Goal: Find specific page/section: Find specific page/section

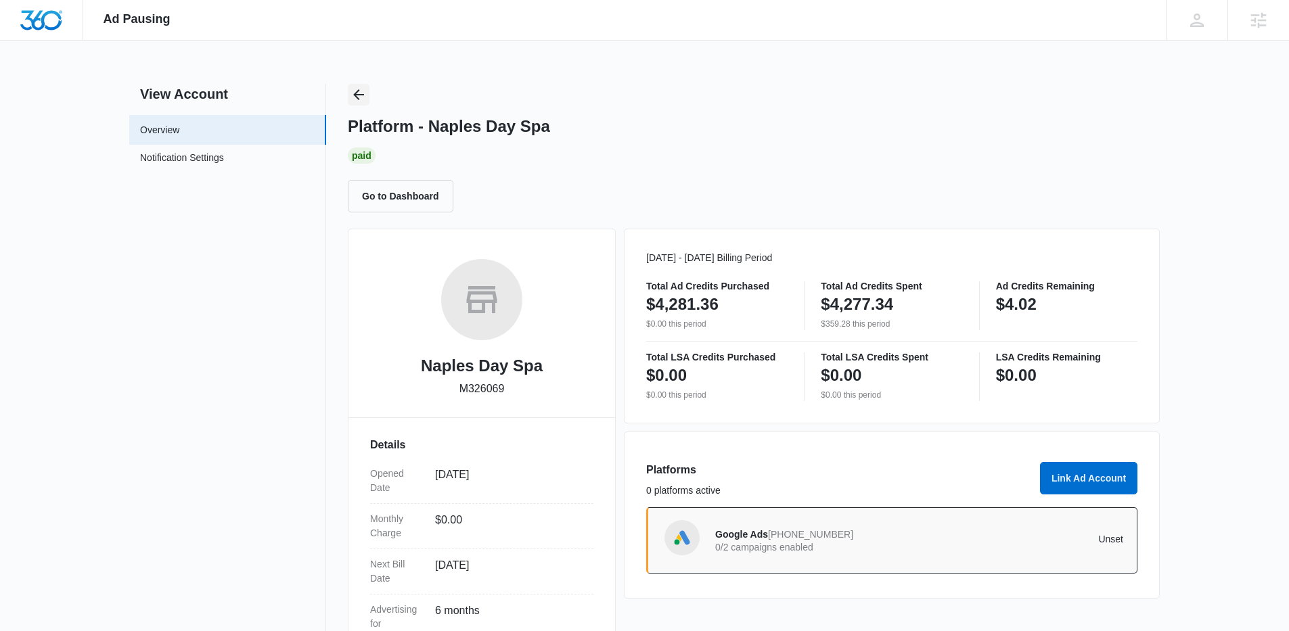
click at [362, 91] on icon "Back" at bounding box center [358, 95] width 16 height 16
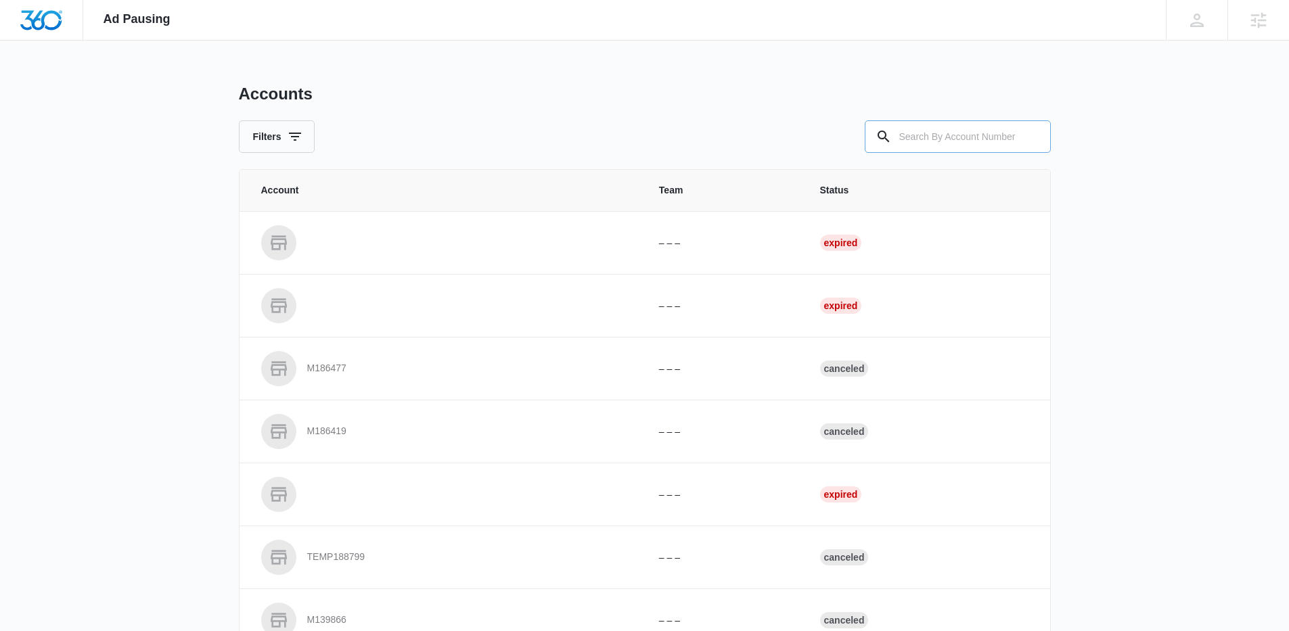
click at [932, 124] on input "text" at bounding box center [958, 136] width 186 height 32
paste input "M32547"
type input "M32547"
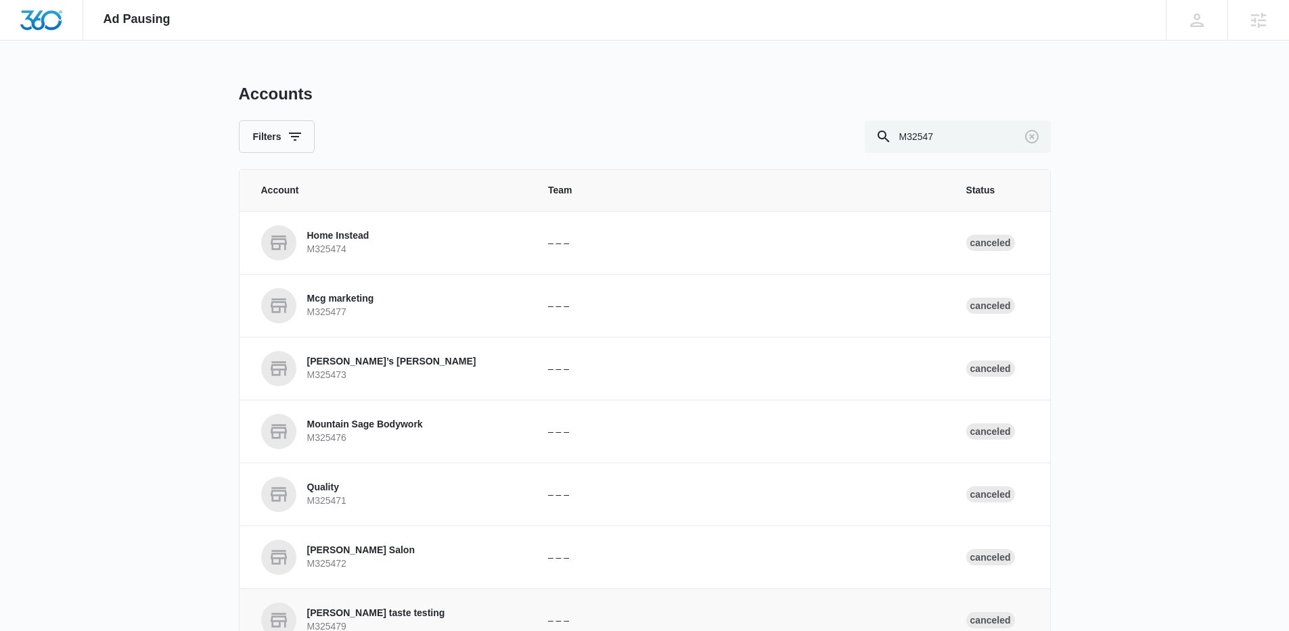
scroll to position [284, 0]
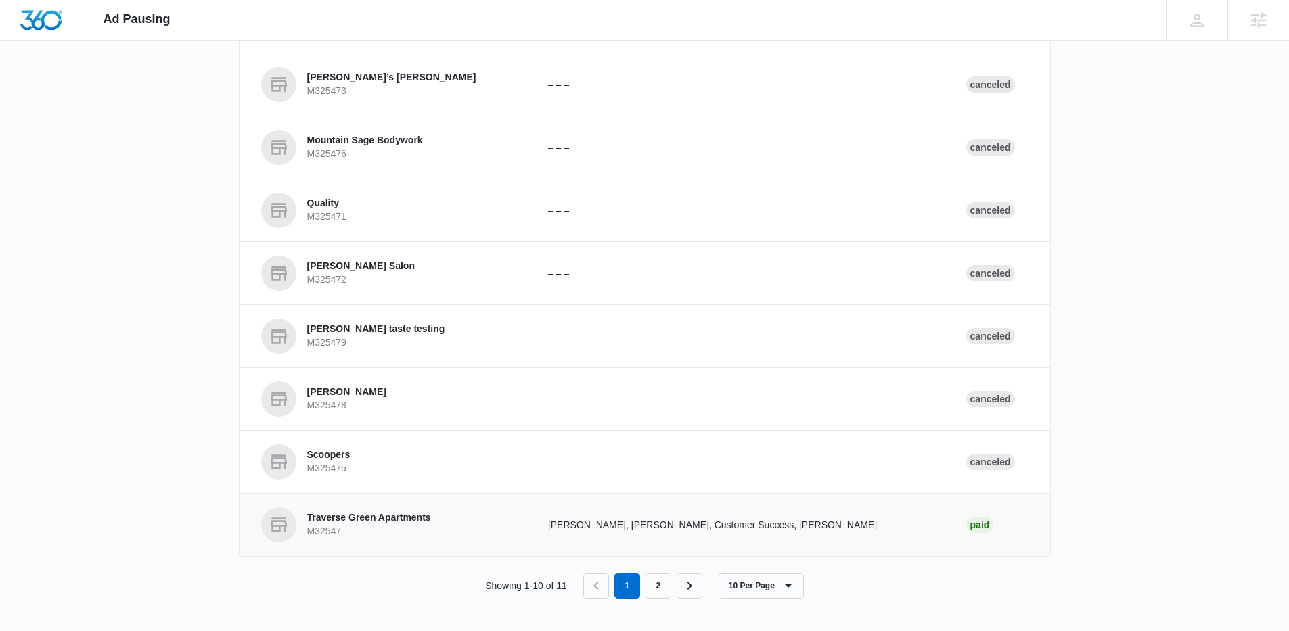
click at [392, 543] on td "Traverse Green Apartments M32547" at bounding box center [385, 524] width 292 height 63
click at [394, 518] on p "Traverse Green Apartments" at bounding box center [369, 518] width 124 height 14
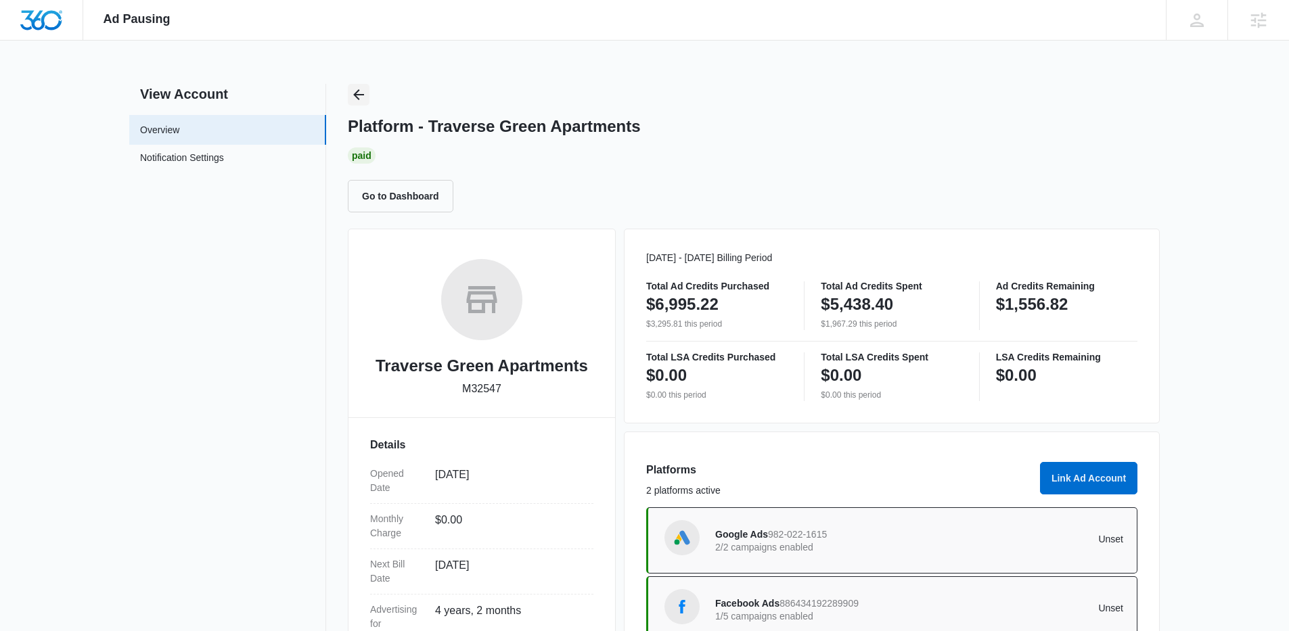
click at [357, 90] on icon "Back" at bounding box center [358, 95] width 16 height 16
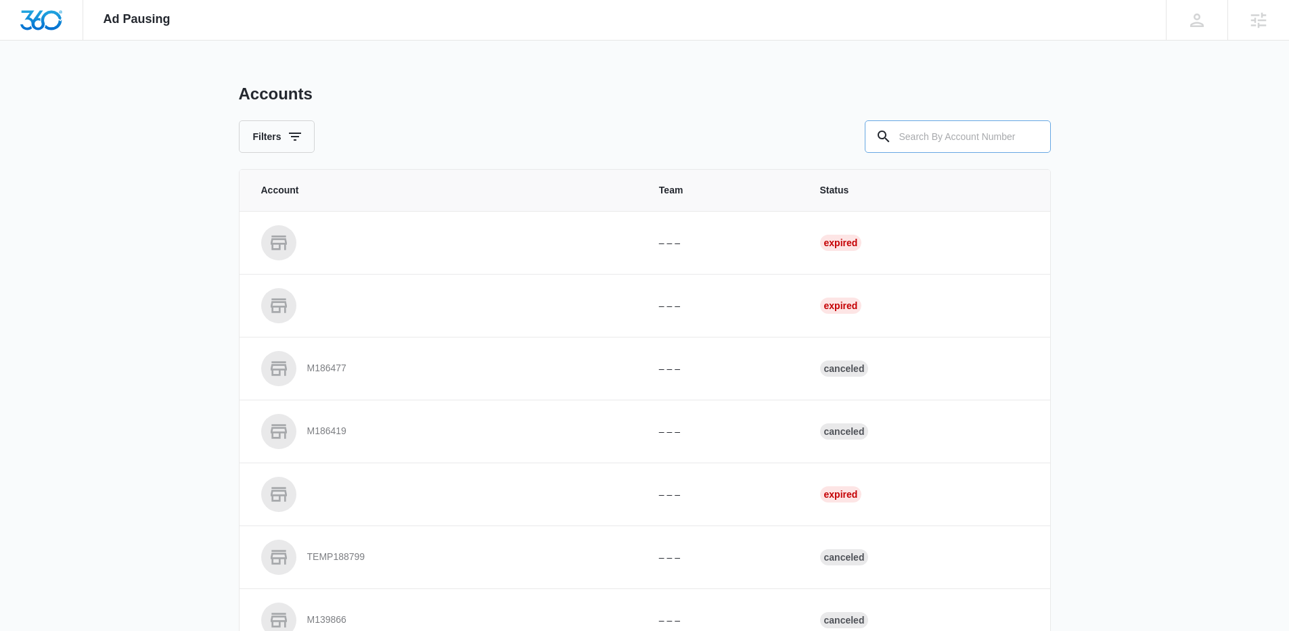
drag, startPoint x: 936, startPoint y: 123, endPoint x: 919, endPoint y: 131, distance: 18.5
click at [934, 122] on input "text" at bounding box center [958, 136] width 186 height 32
paste input "M332034"
type input "M332034"
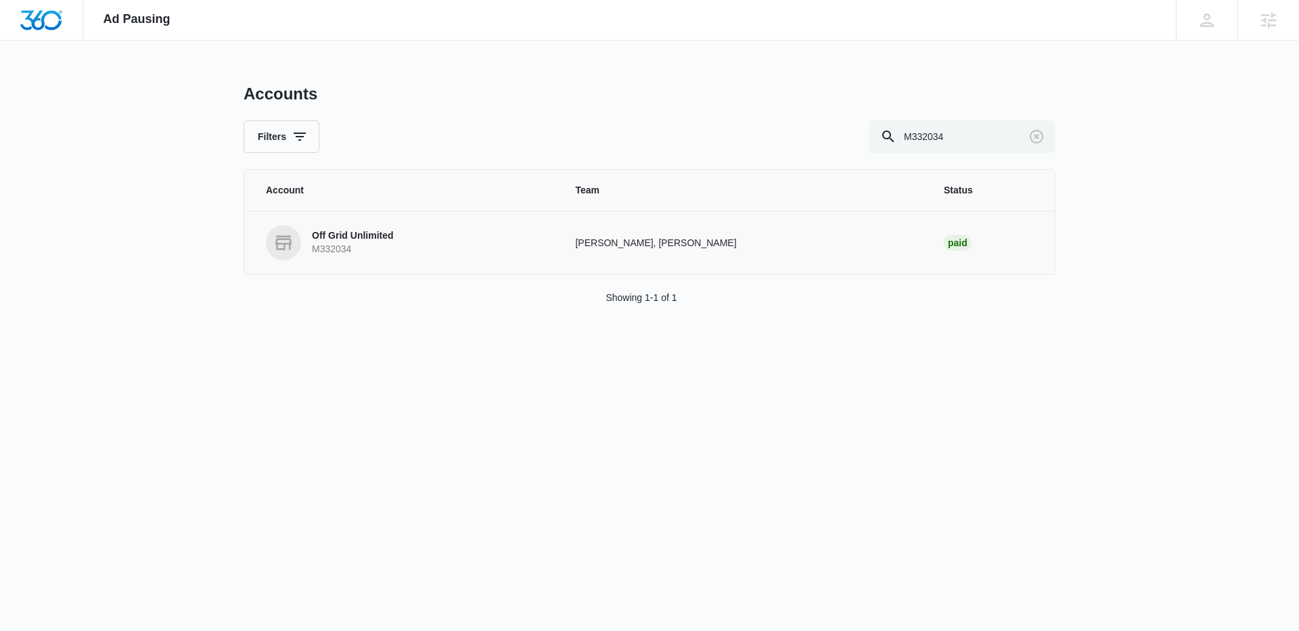
click at [336, 225] on link "Off Grid Unlimited M332034" at bounding box center [404, 242] width 277 height 35
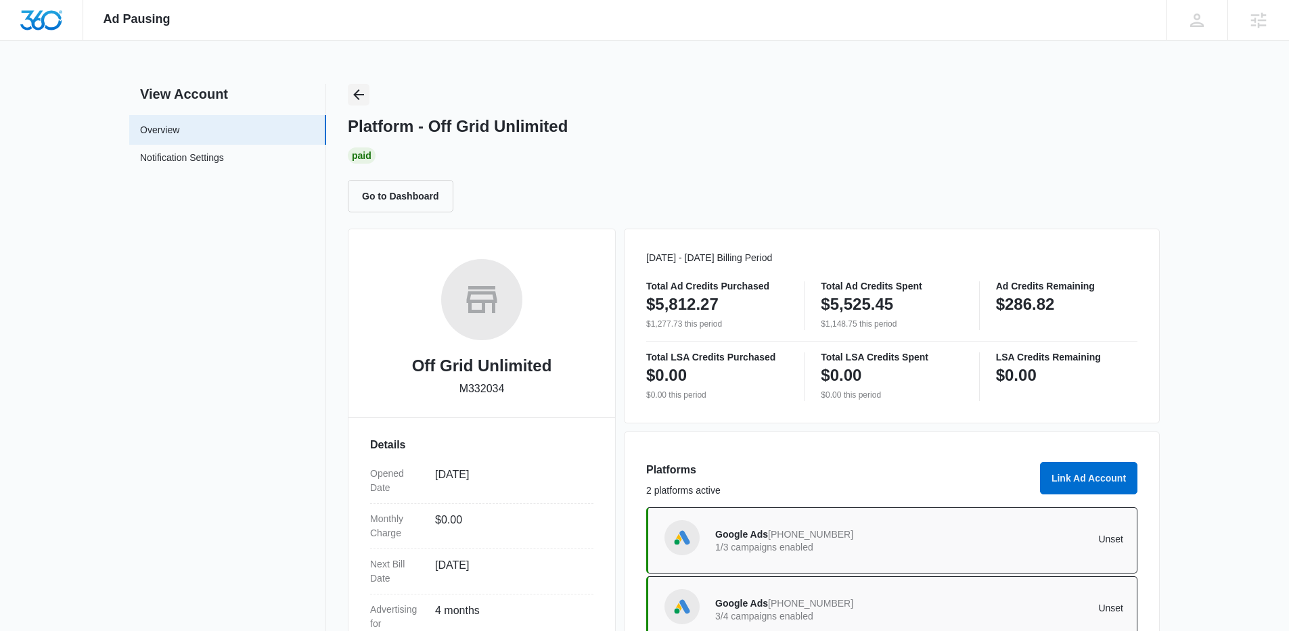
click at [358, 91] on icon "Back" at bounding box center [358, 95] width 16 height 16
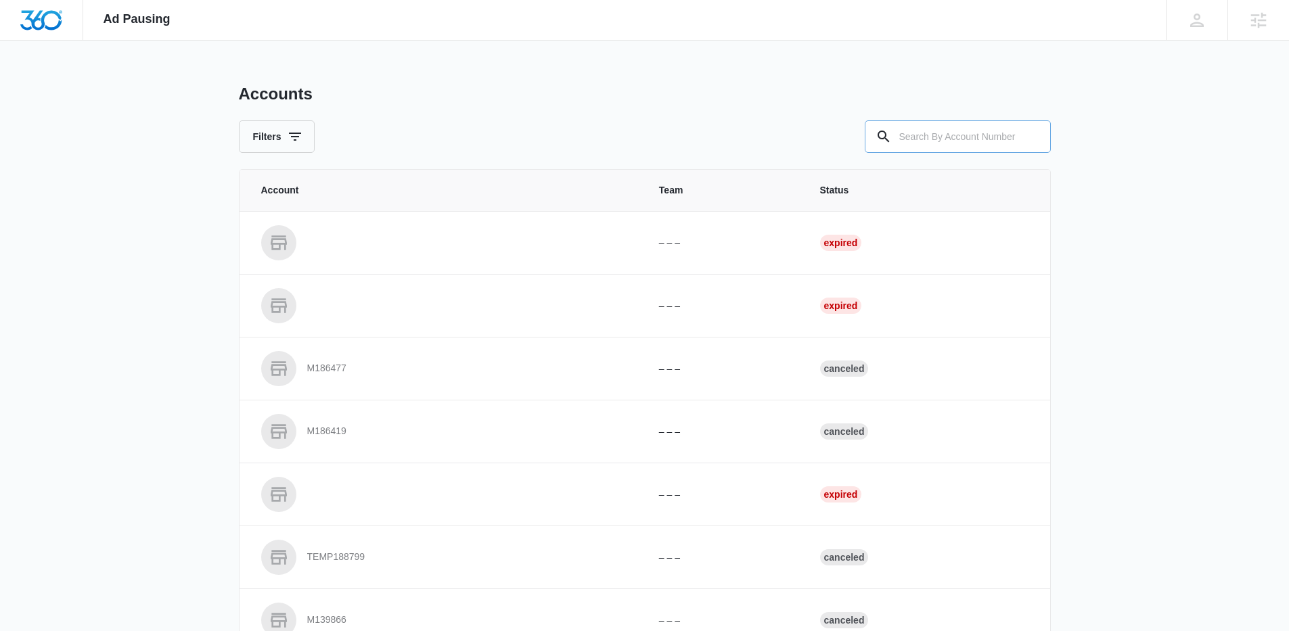
click at [973, 140] on input "text" at bounding box center [958, 136] width 186 height 32
paste input "M330478"
type input "M330478"
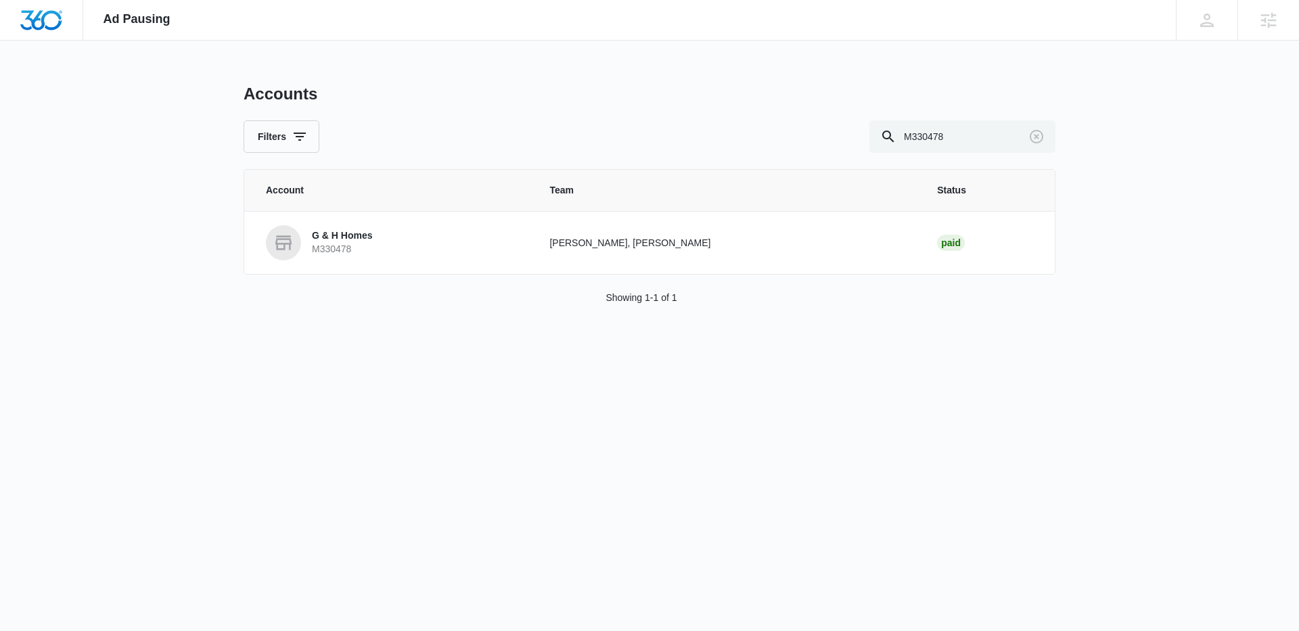
click at [323, 251] on p "M330478" at bounding box center [342, 250] width 60 height 14
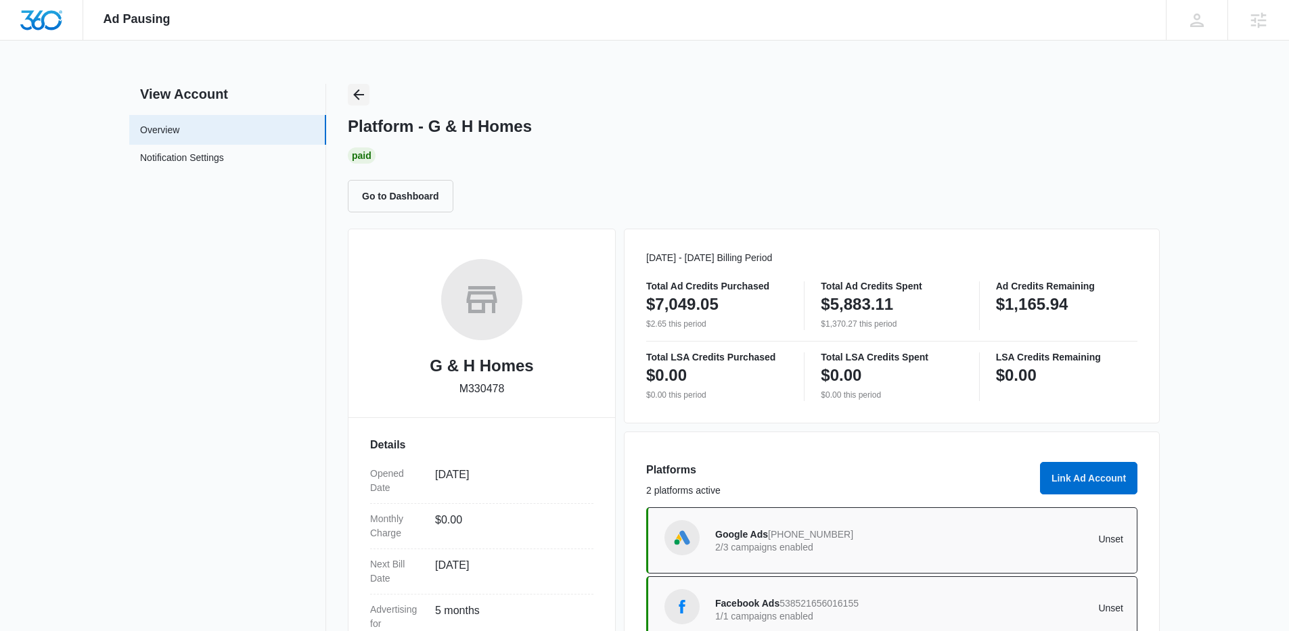
click at [356, 96] on icon "Back" at bounding box center [358, 94] width 11 height 11
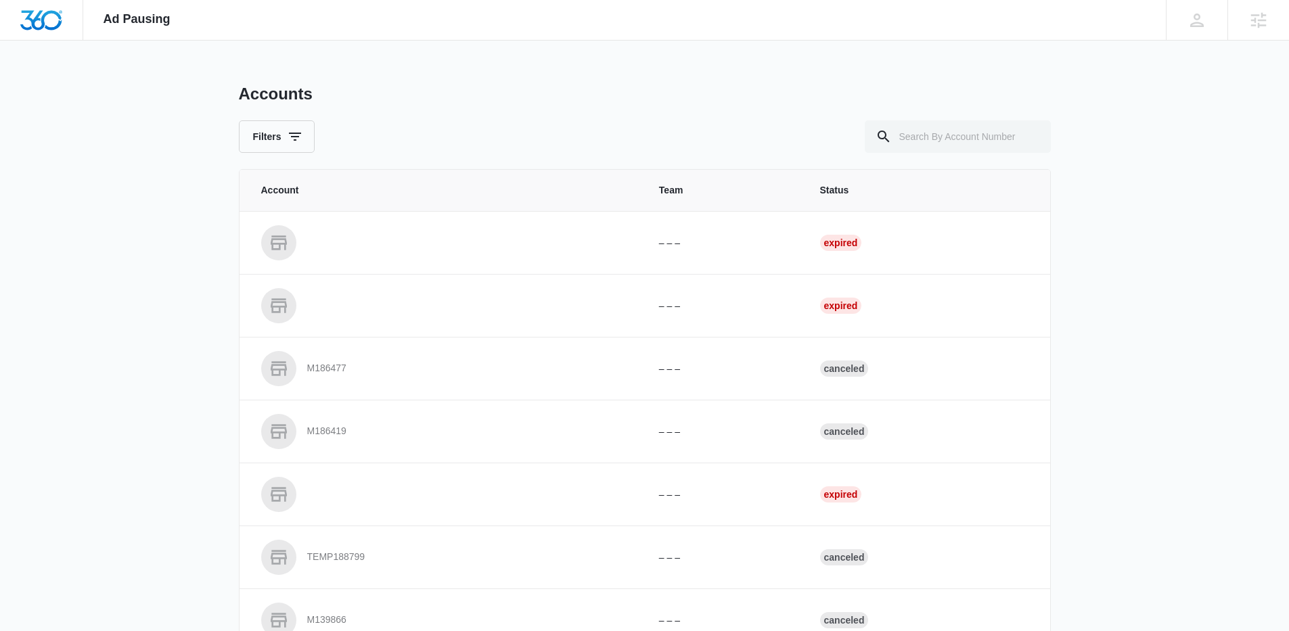
click at [1021, 192] on span "Status" at bounding box center [924, 190] width 208 height 14
drag, startPoint x: 980, startPoint y: 147, endPoint x: 950, endPoint y: 148, distance: 29.1
click at [967, 148] on input "text" at bounding box center [958, 136] width 186 height 32
paste input "M8793"
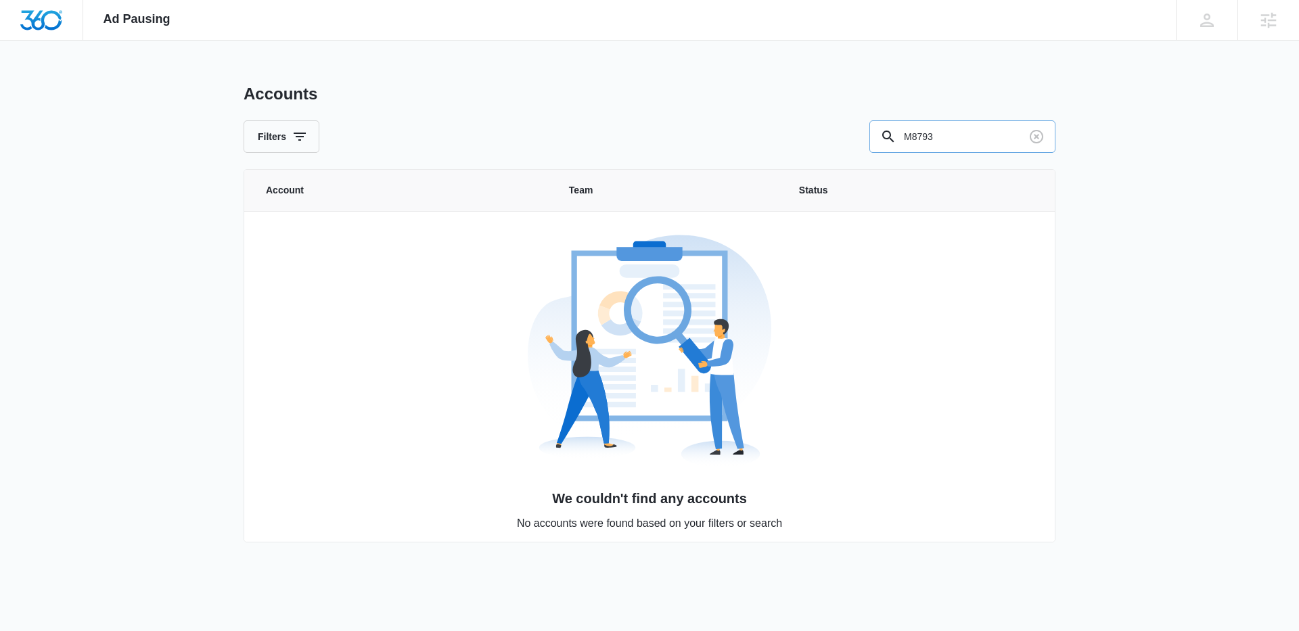
type input "M8793"
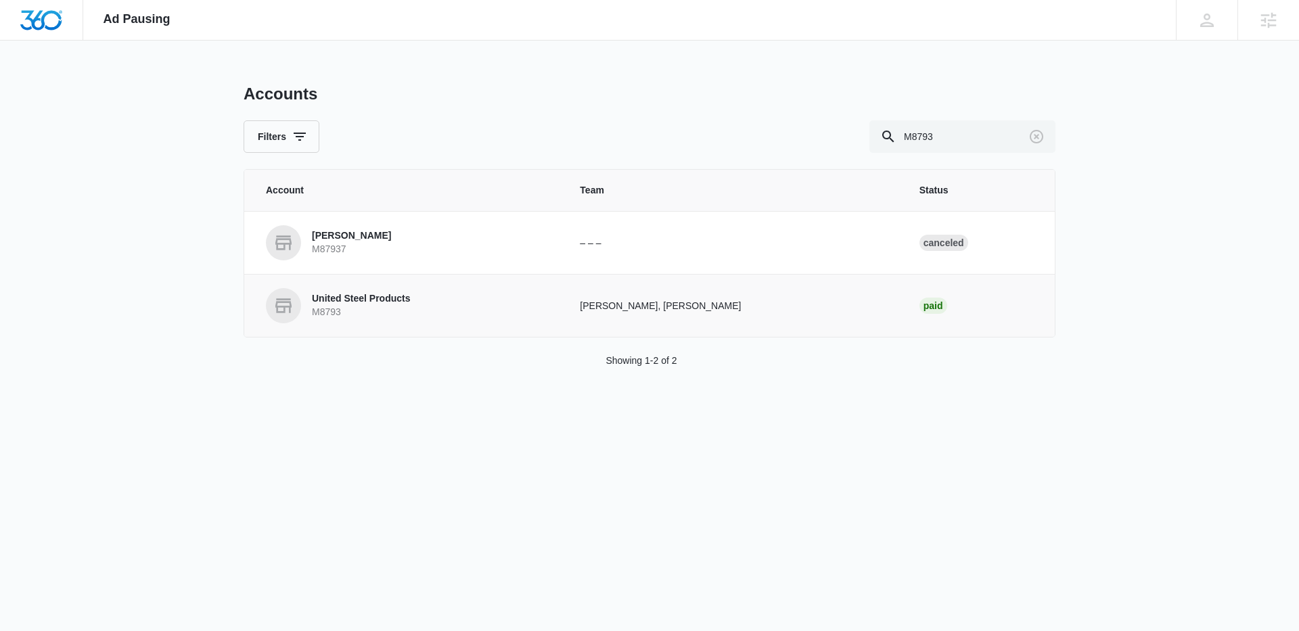
click at [369, 298] on p "United Steel Products" at bounding box center [361, 299] width 98 height 14
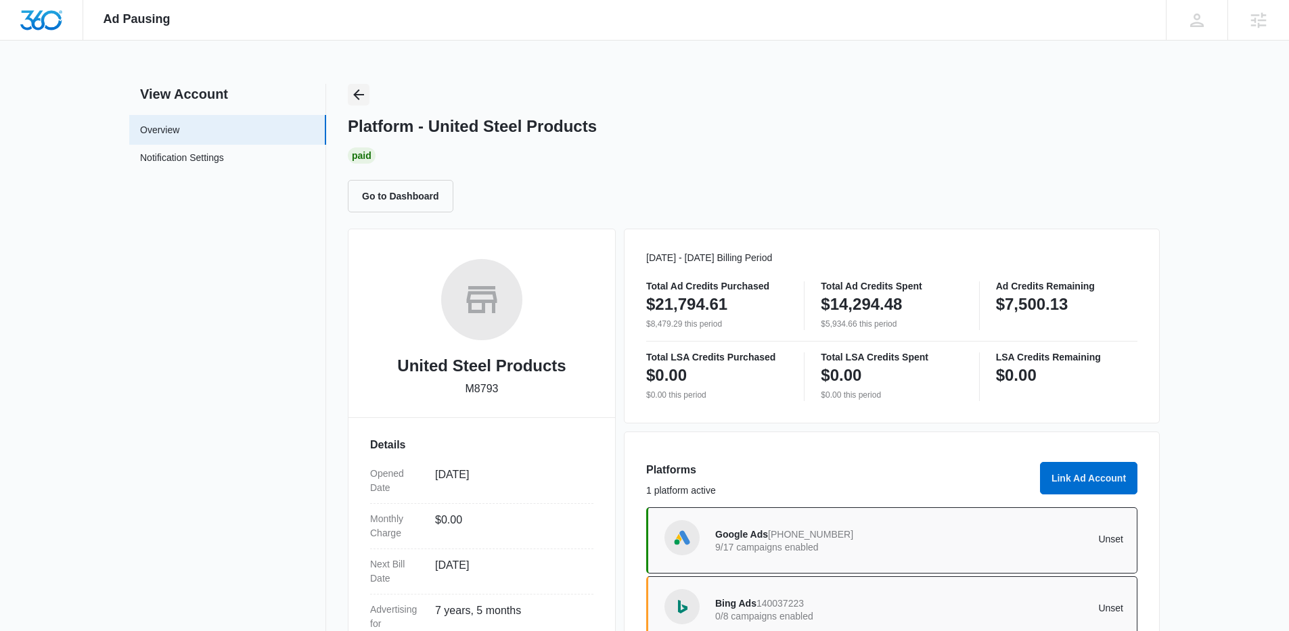
click at [360, 93] on icon "Back" at bounding box center [358, 95] width 16 height 16
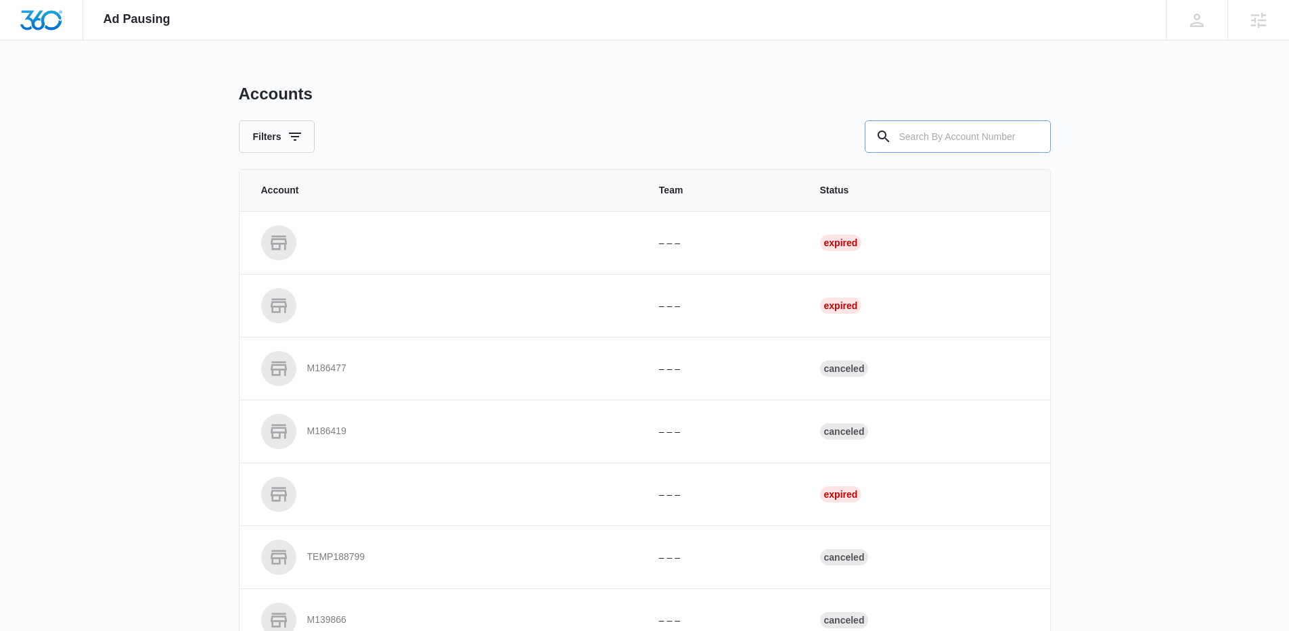
drag, startPoint x: 883, startPoint y: 133, endPoint x: 875, endPoint y: 134, distance: 8.1
click at [884, 135] on icon at bounding box center [883, 137] width 16 height 16
drag, startPoint x: 942, startPoint y: 136, endPoint x: 927, endPoint y: 137, distance: 14.2
click at [930, 137] on input "text" at bounding box center [958, 136] width 186 height 32
paste input "M324366"
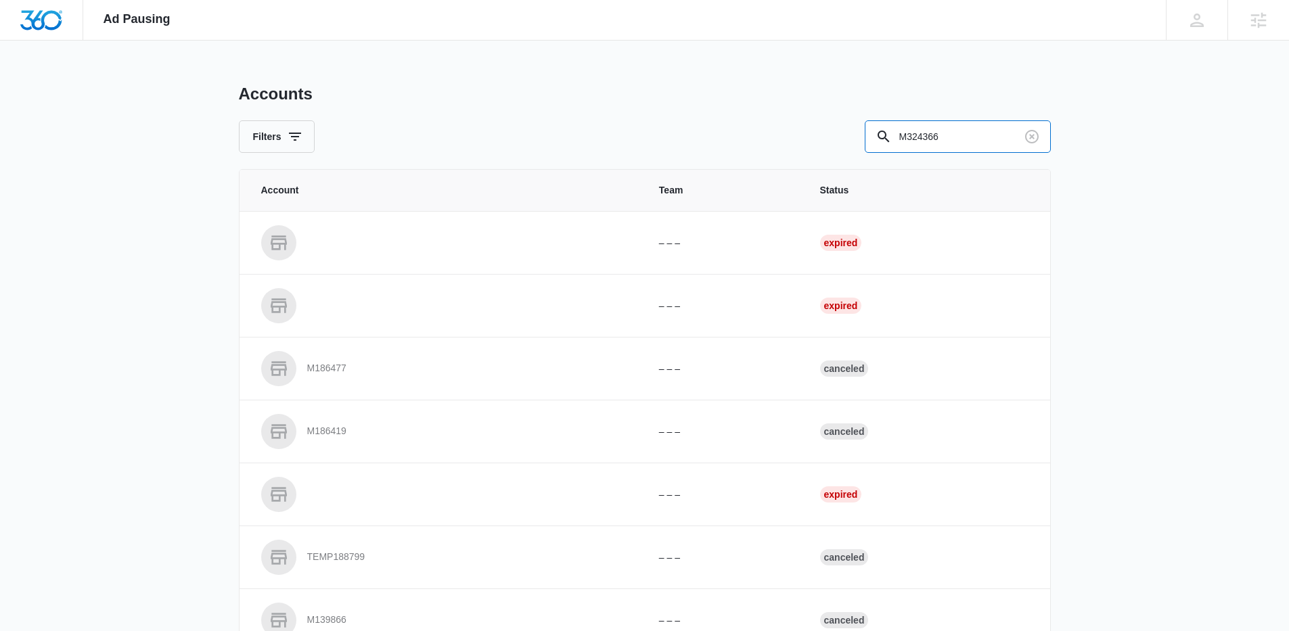
type input "M324366"
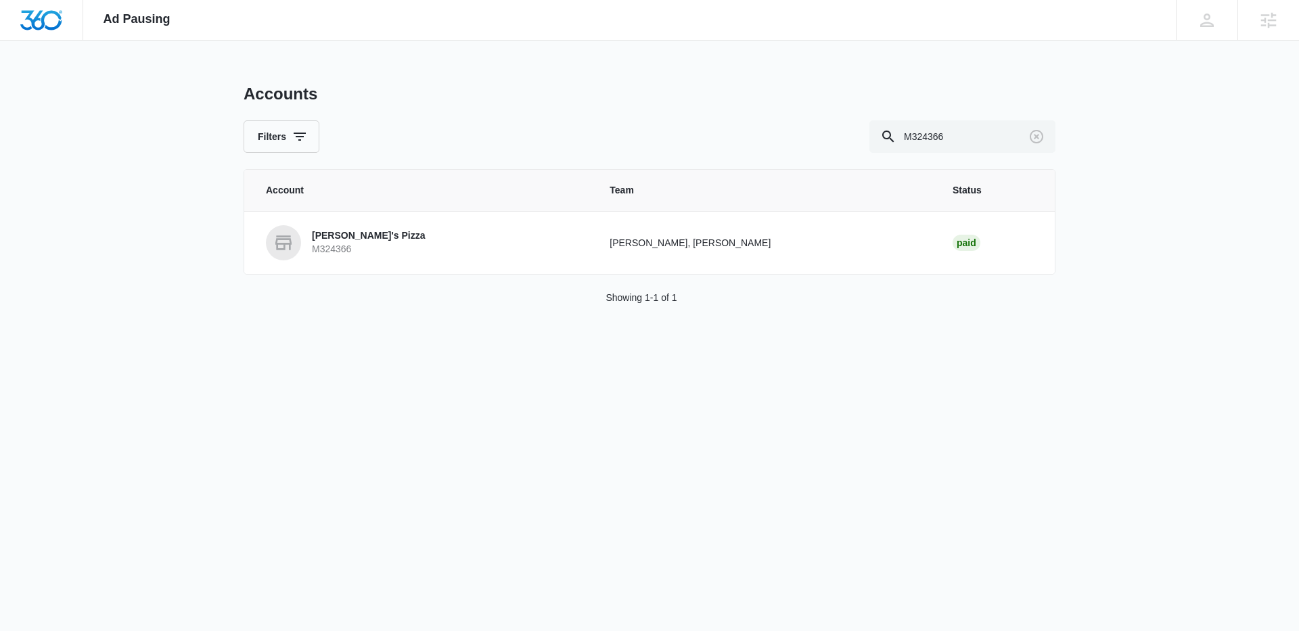
click at [319, 241] on p "Danny's Pizza" at bounding box center [368, 236] width 113 height 14
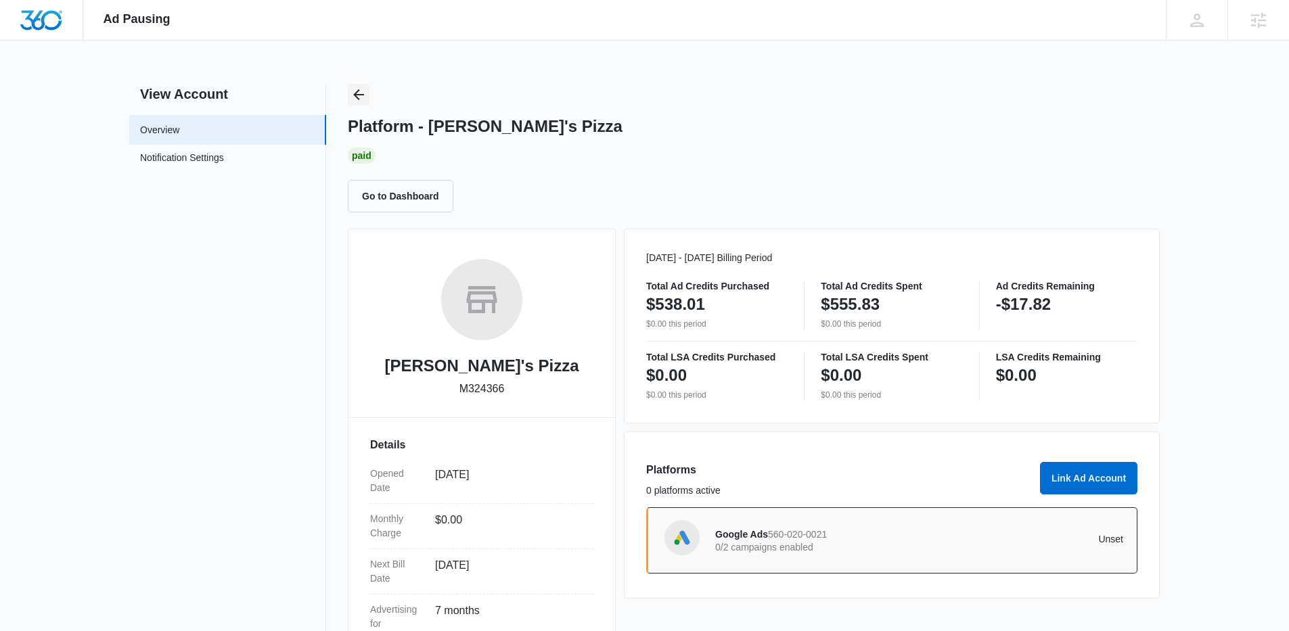
click at [366, 91] on icon "Back" at bounding box center [358, 95] width 16 height 16
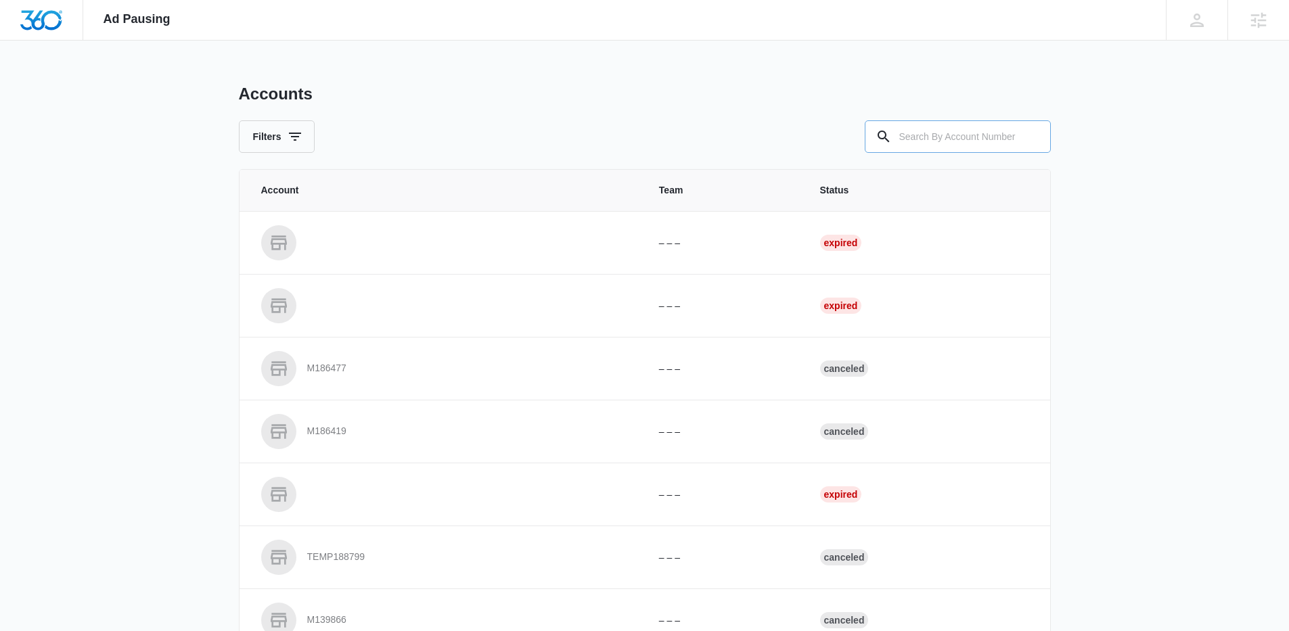
drag, startPoint x: 982, startPoint y: 137, endPoint x: 919, endPoint y: 132, distance: 63.8
click at [973, 137] on input "text" at bounding box center [958, 136] width 186 height 32
paste input "M38179"
type input "M38179"
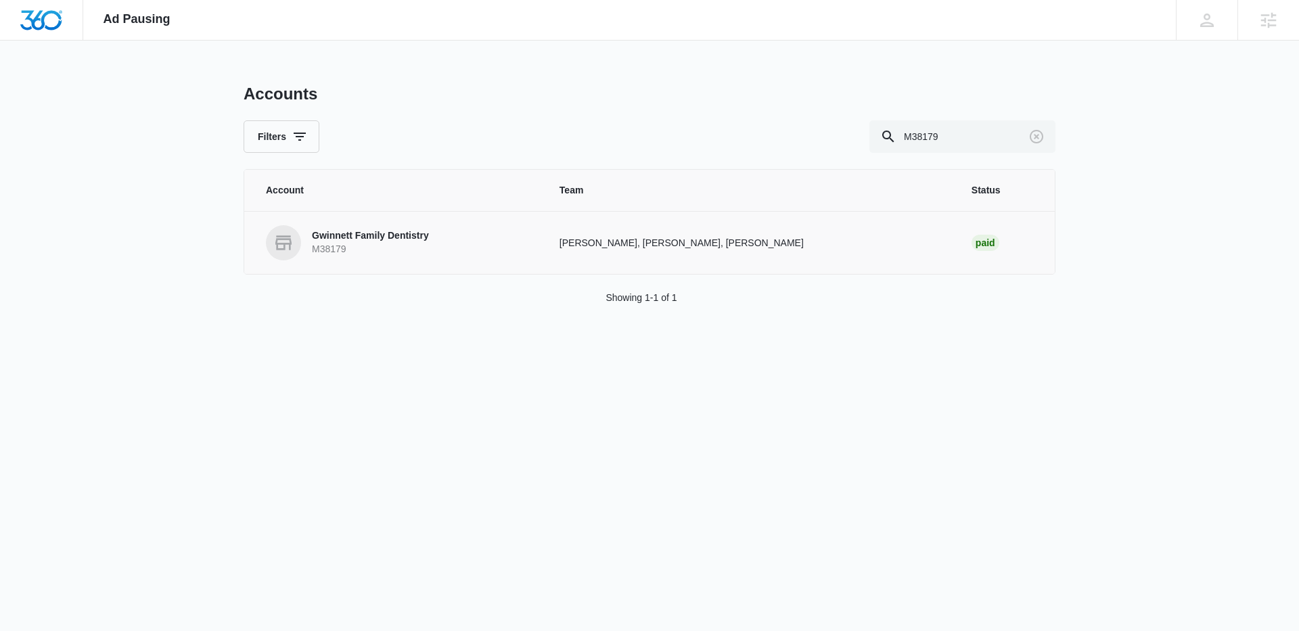
click at [385, 231] on p "Gwinnett Family Dentistry" at bounding box center [370, 236] width 117 height 14
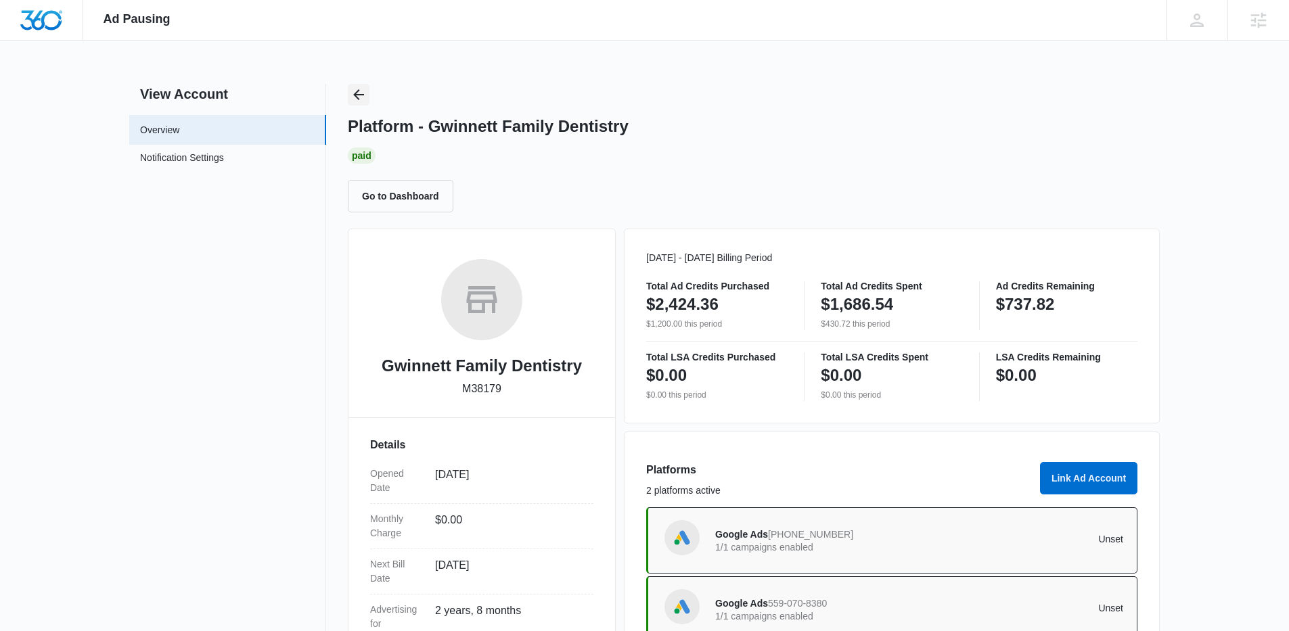
click at [362, 97] on icon "Back" at bounding box center [358, 95] width 16 height 16
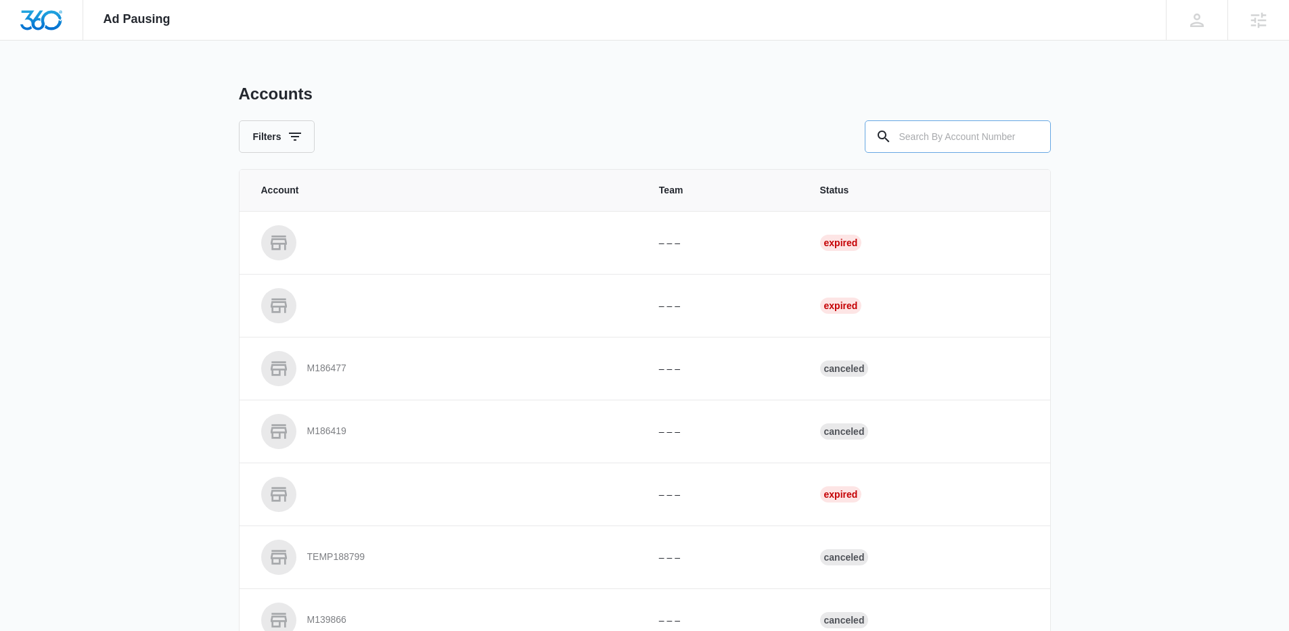
click at [899, 131] on input "text" at bounding box center [958, 136] width 186 height 32
paste input "C1651"
type input "C1651"
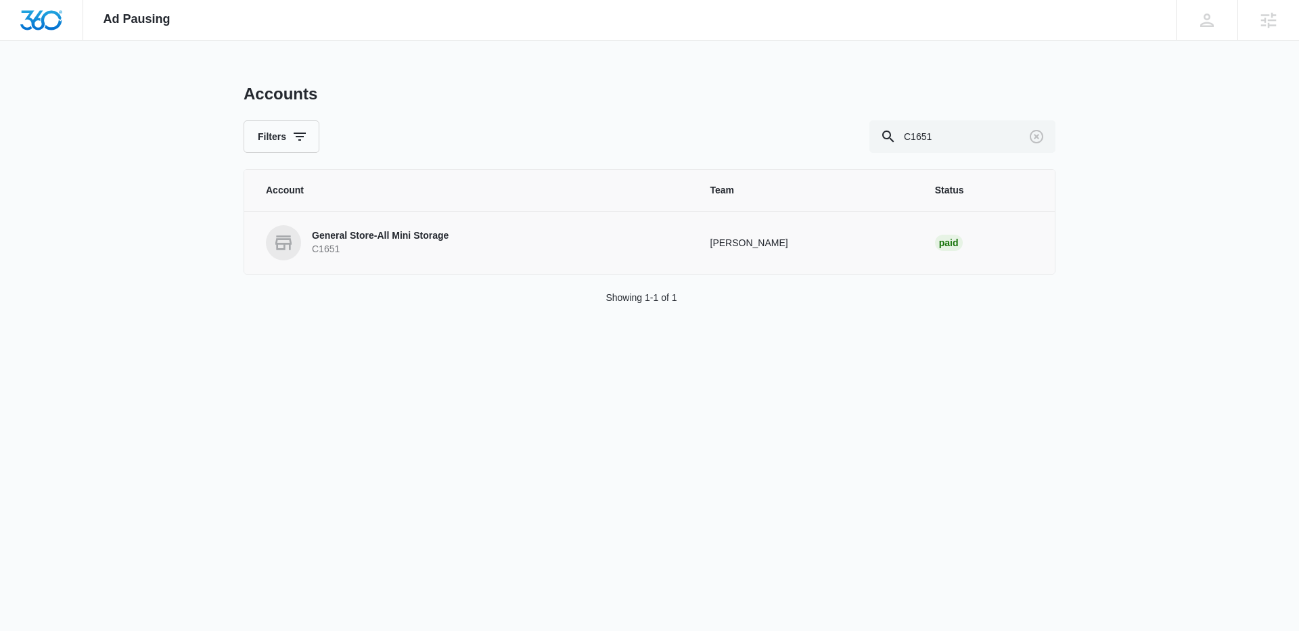
click at [309, 240] on link "General Store-All Mini Storage C1651" at bounding box center [472, 242] width 412 height 35
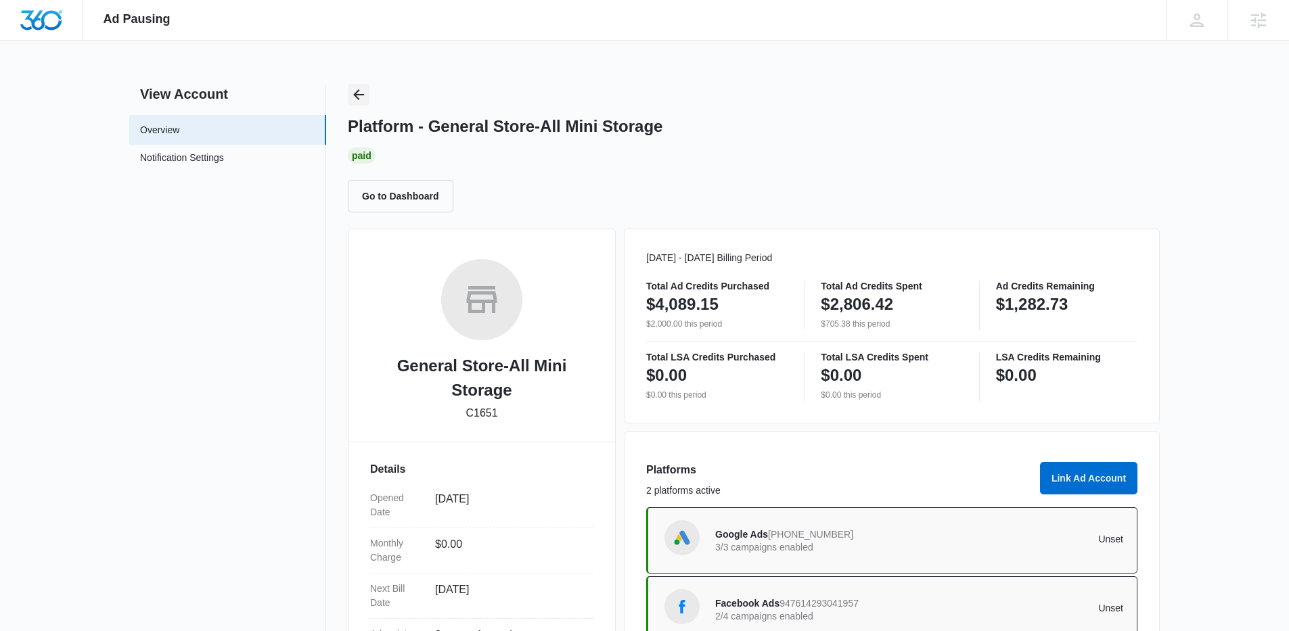
click at [359, 92] on icon "Back" at bounding box center [358, 95] width 16 height 16
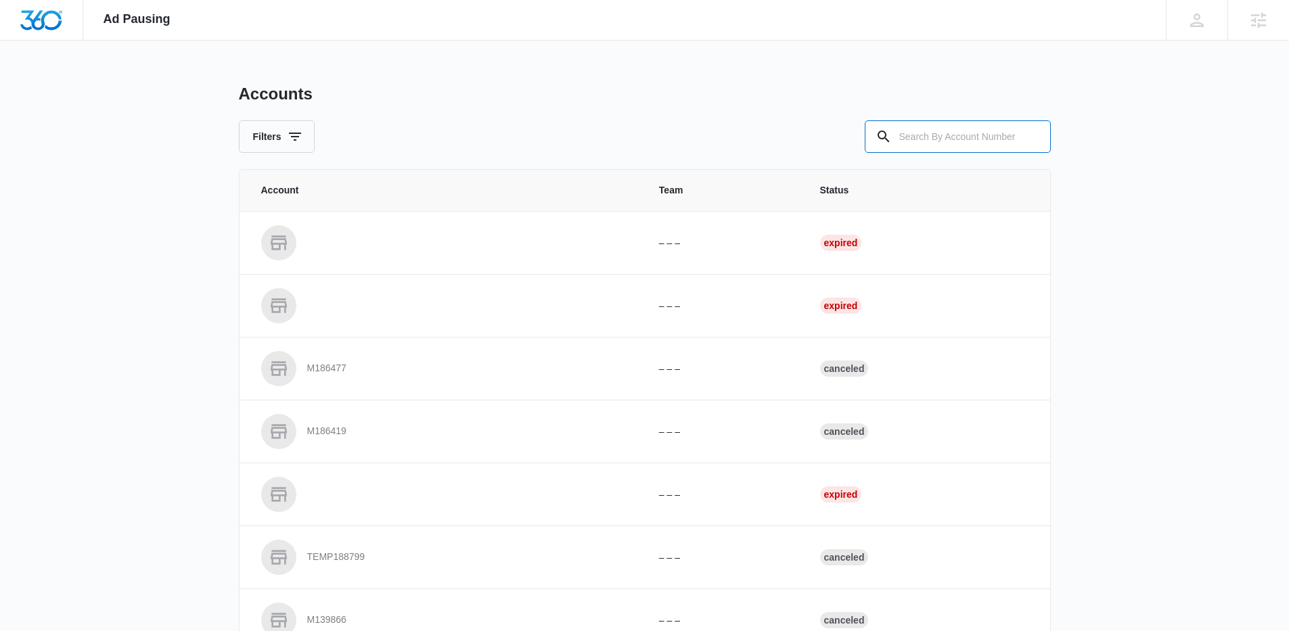
drag, startPoint x: 962, startPoint y: 134, endPoint x: 813, endPoint y: 140, distance: 149.0
click at [958, 135] on input "text" at bounding box center [958, 136] width 186 height 32
paste input "M8928"
type input "M8928"
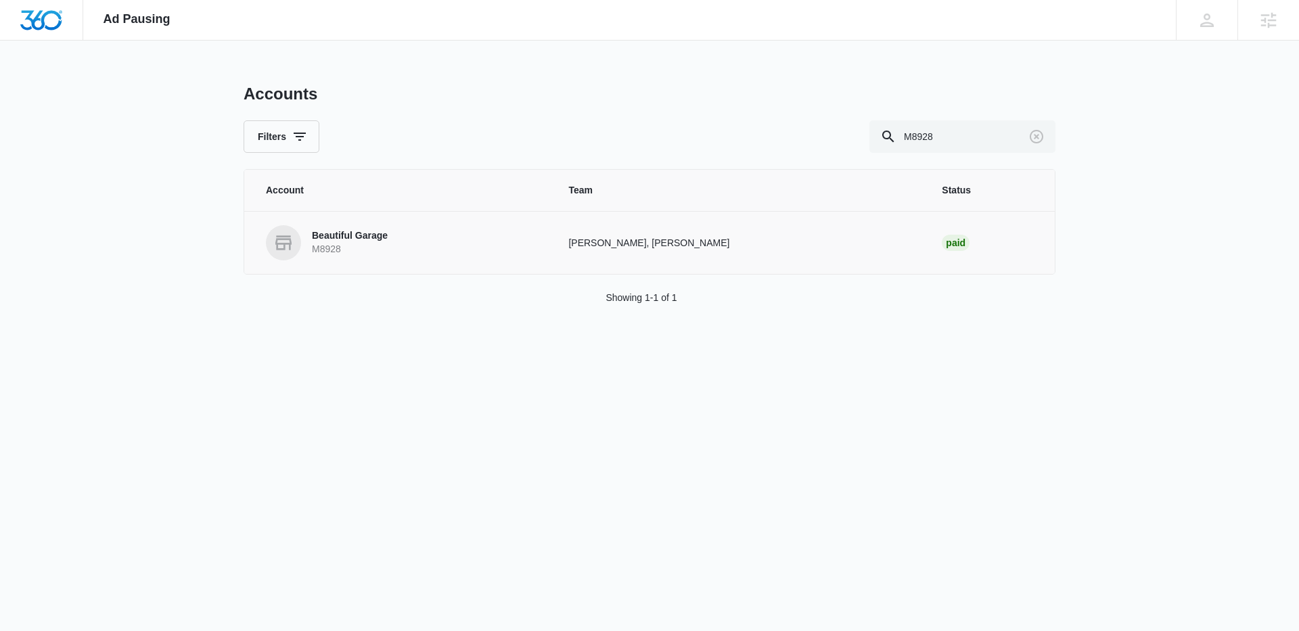
click at [352, 233] on p "Beautiful Garage" at bounding box center [350, 236] width 76 height 14
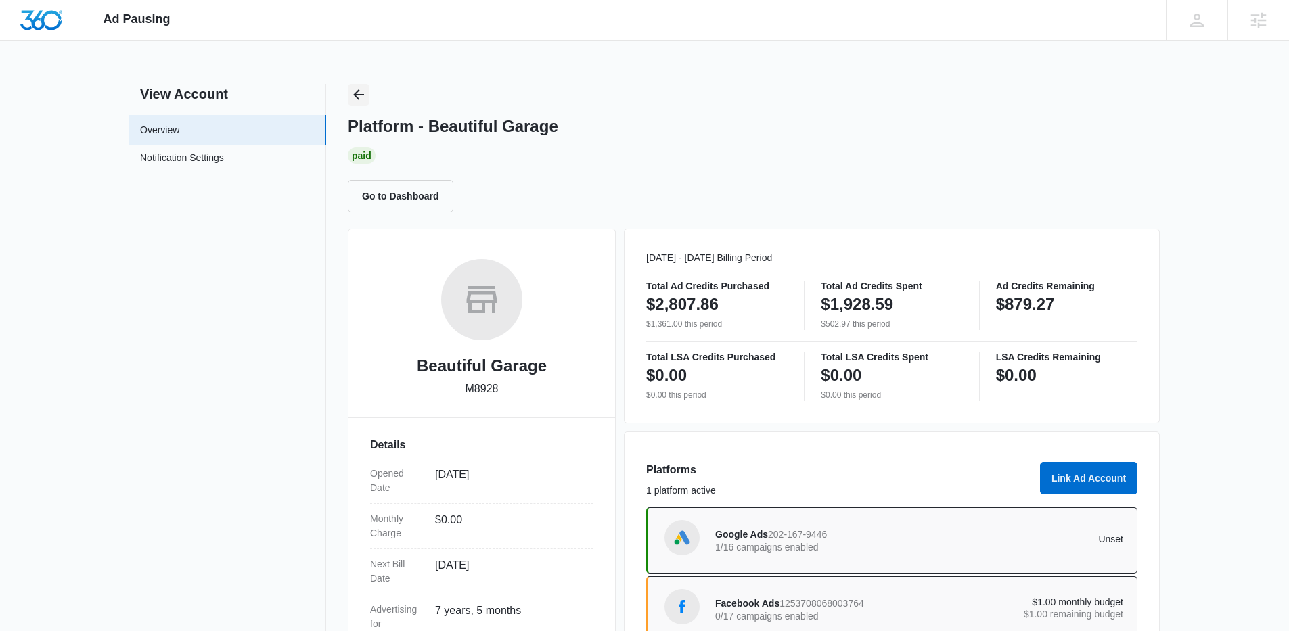
click at [365, 92] on icon "Back" at bounding box center [358, 95] width 16 height 16
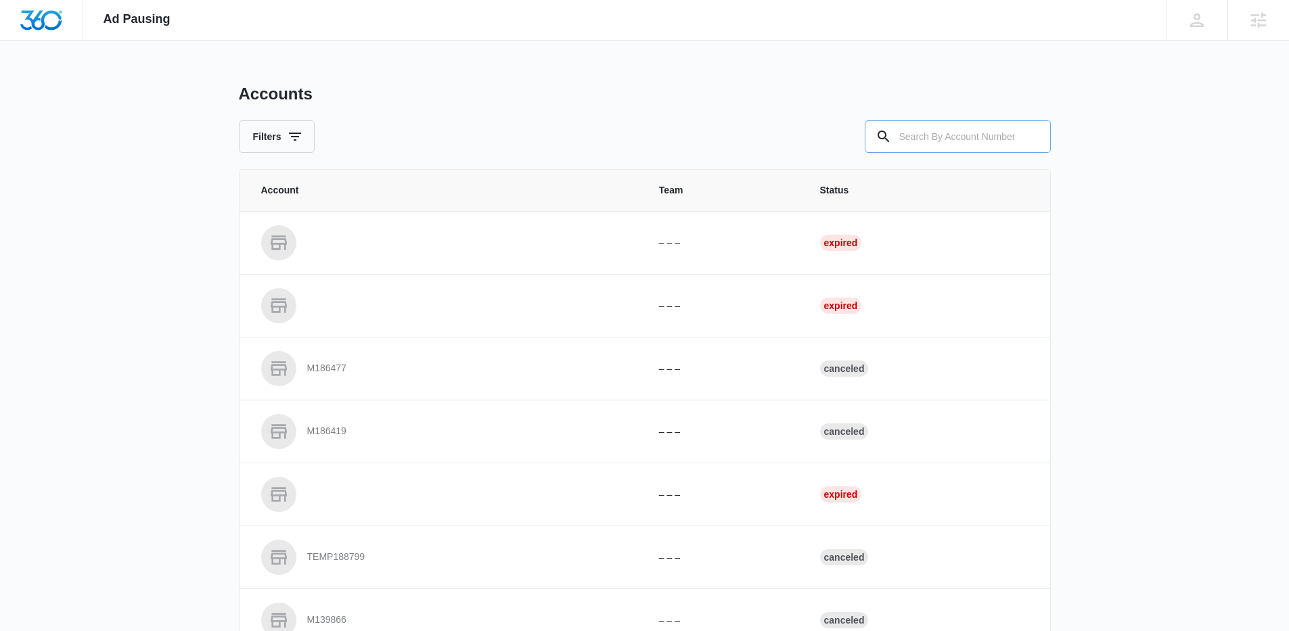
drag, startPoint x: 1003, startPoint y: 162, endPoint x: 975, endPoint y: 143, distance: 34.1
click at [999, 160] on div "Accounts Filters Account Team Status – – – Expired – – – Expired M186477 – – – …" at bounding box center [645, 499] width 812 height 831
drag, startPoint x: 972, startPoint y: 141, endPoint x: 886, endPoint y: 139, distance: 86.6
click at [961, 141] on input "text" at bounding box center [958, 136] width 186 height 32
paste input "M31074"
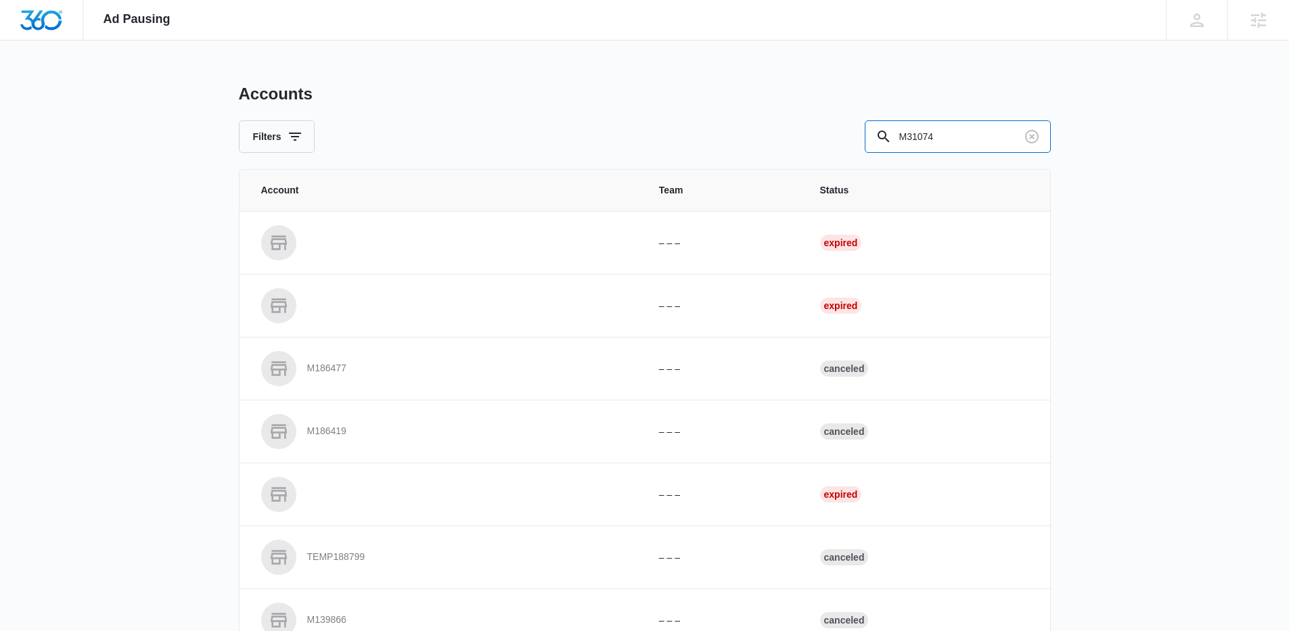
type input "M31074"
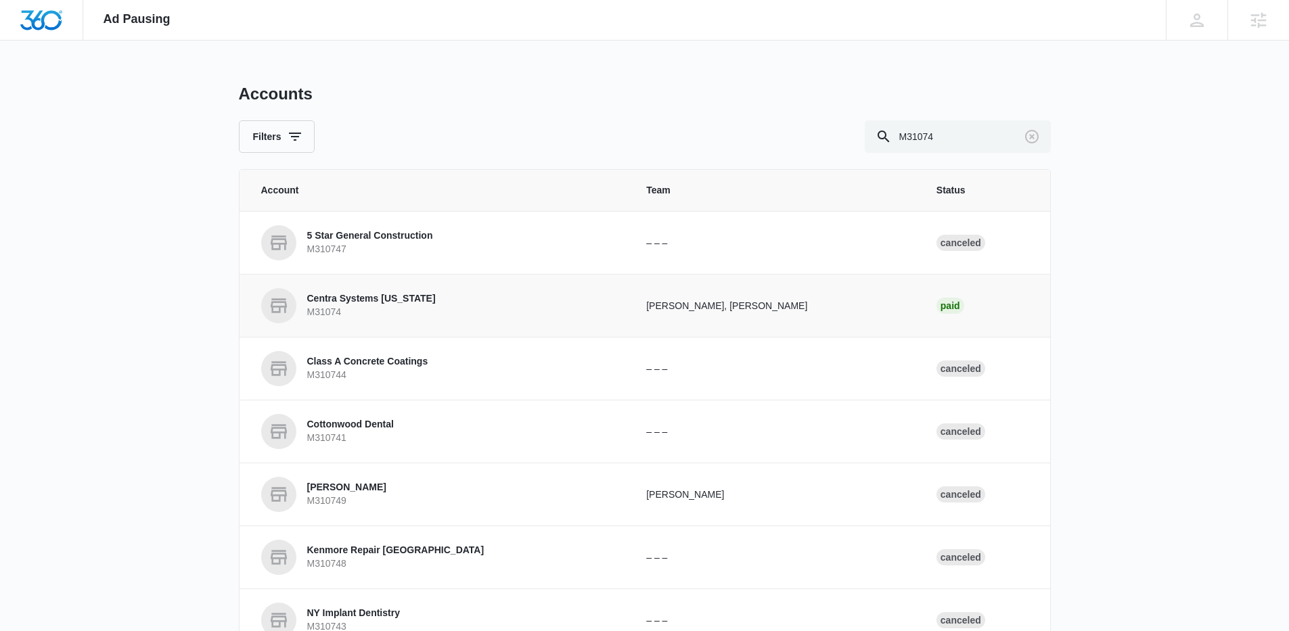
click at [361, 301] on p "Centra Systems Hawaii" at bounding box center [371, 299] width 129 height 14
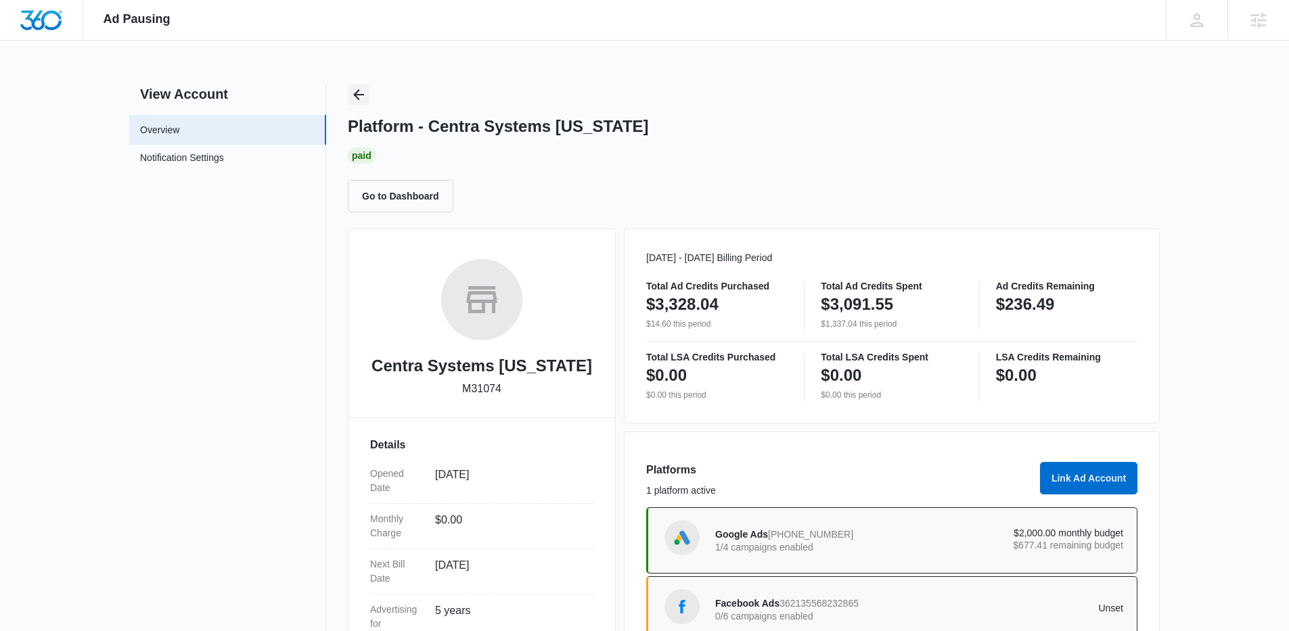
click at [359, 96] on icon "Back" at bounding box center [358, 95] width 16 height 16
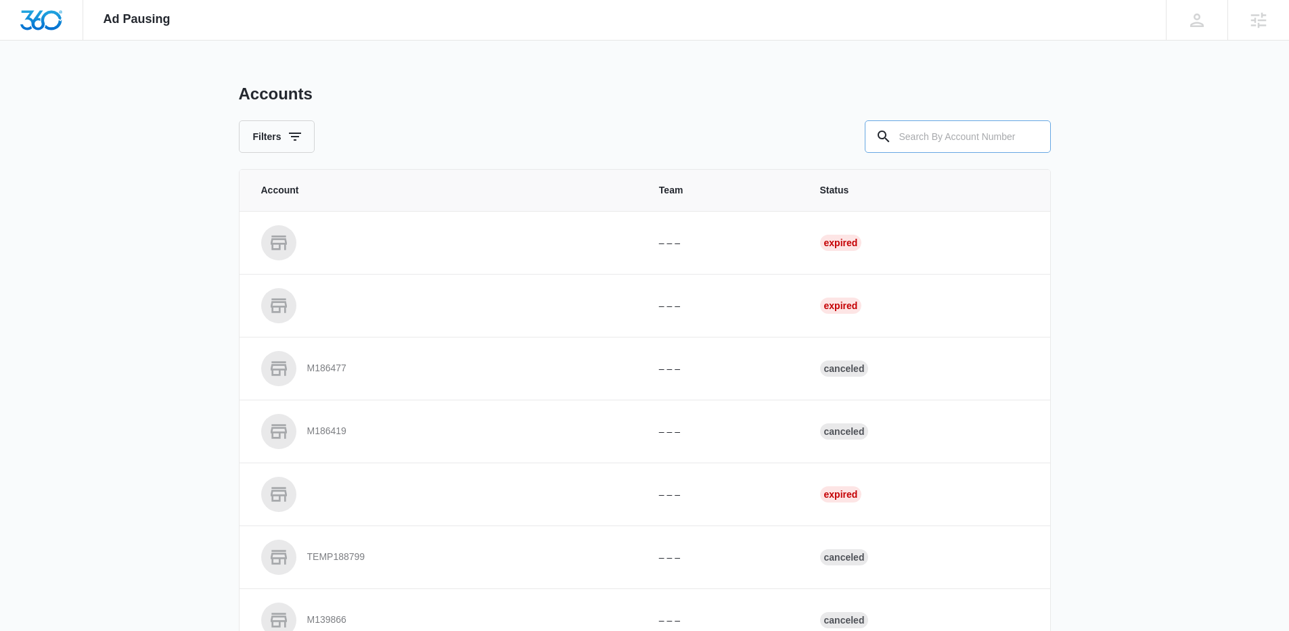
click at [939, 125] on input "text" at bounding box center [958, 136] width 186 height 32
paste input "M26741"
type input "M26741"
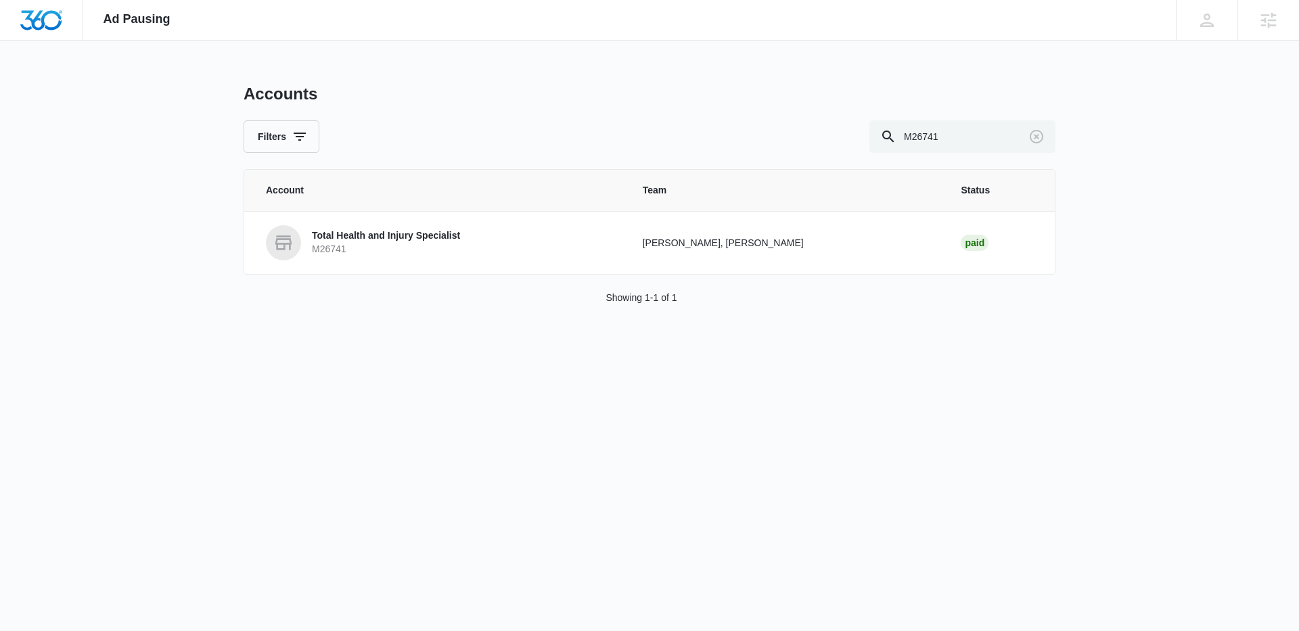
click at [325, 255] on p "M26741" at bounding box center [386, 250] width 148 height 14
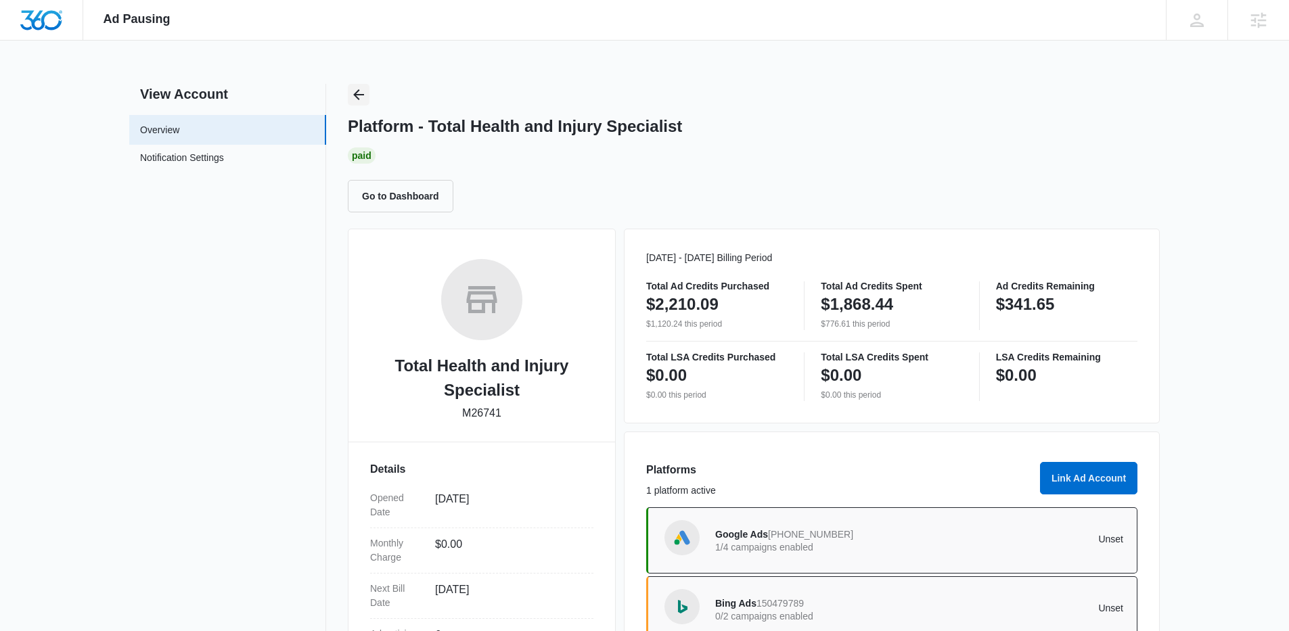
click at [358, 99] on icon "Back" at bounding box center [358, 95] width 16 height 16
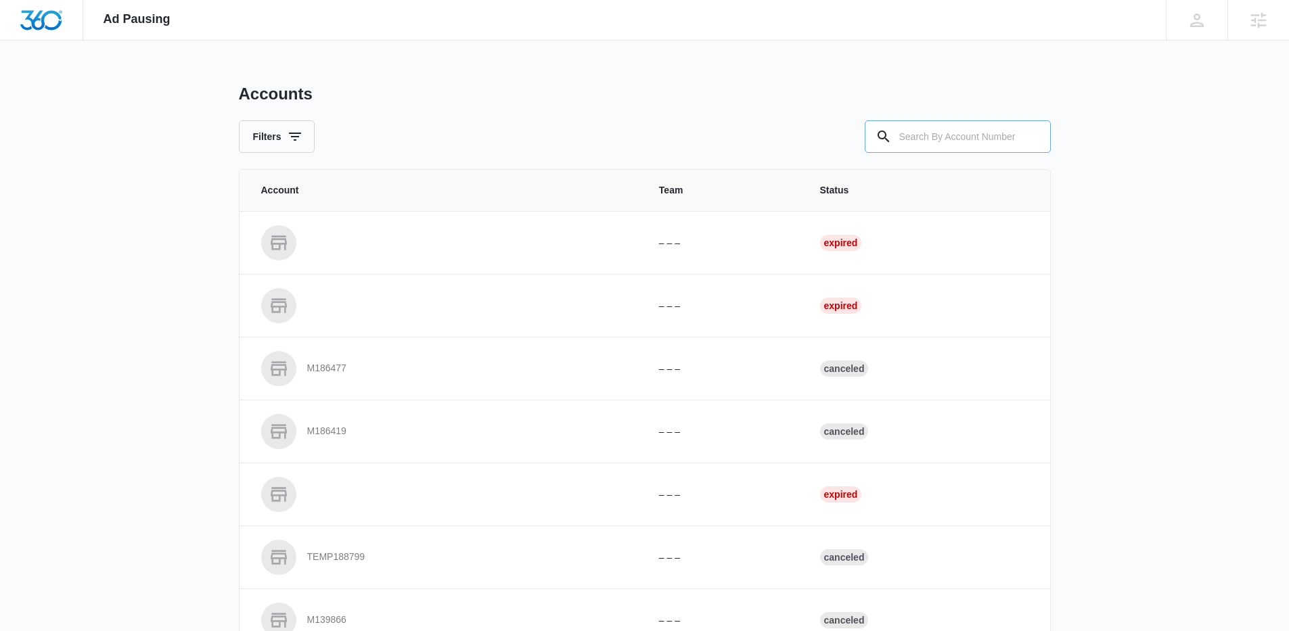
click at [941, 129] on input "text" at bounding box center [958, 136] width 186 height 32
paste input "https://crm.zoho.com/crm/org807422595/tab/Accounts/5721424000114448182/canvas/5…"
click at [927, 136] on input "https://crm.zoho.com/crm/org807422595/tab/Accounts/5721424000114448182/canvas/5…" at bounding box center [958, 136] width 186 height 32
drag, startPoint x: 927, startPoint y: 136, endPoint x: 816, endPoint y: 126, distance: 111.4
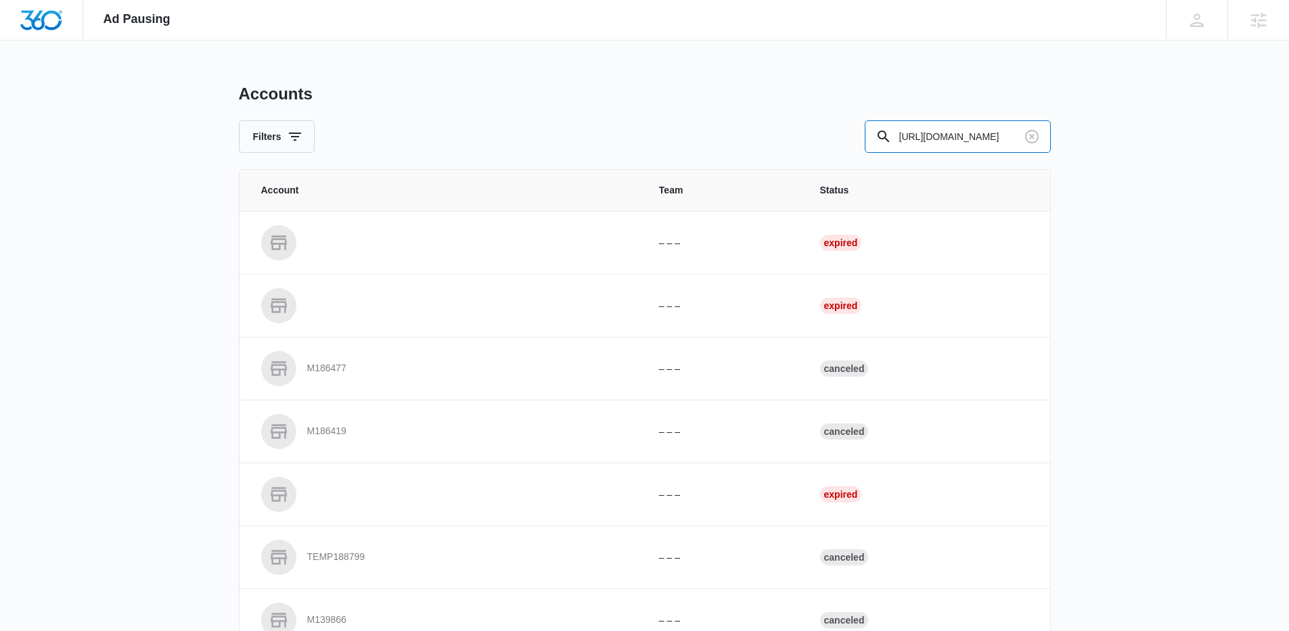
click at [923, 136] on input "https://crm.zoho.com/crm/org807422595/tab/Accounts/5721424000114448182/canvas/5…" at bounding box center [958, 136] width 186 height 32
paste input "M6911"
type input "M6911"
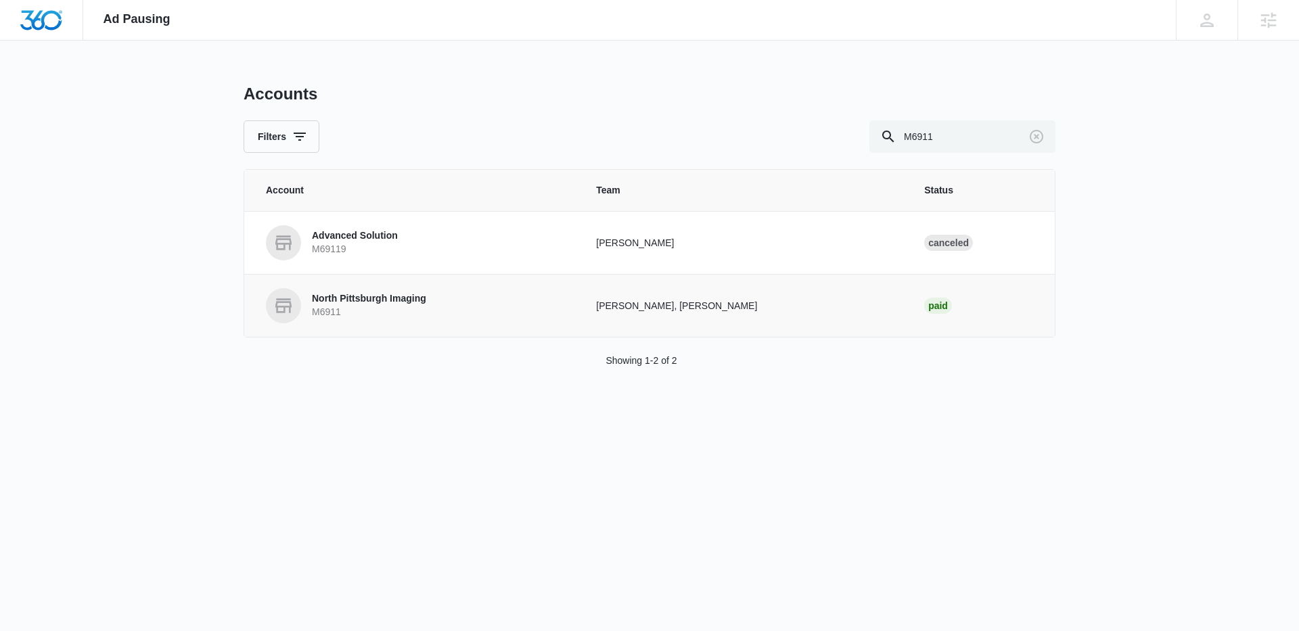
click at [363, 294] on p "North Pittsburgh Imaging" at bounding box center [369, 299] width 114 height 14
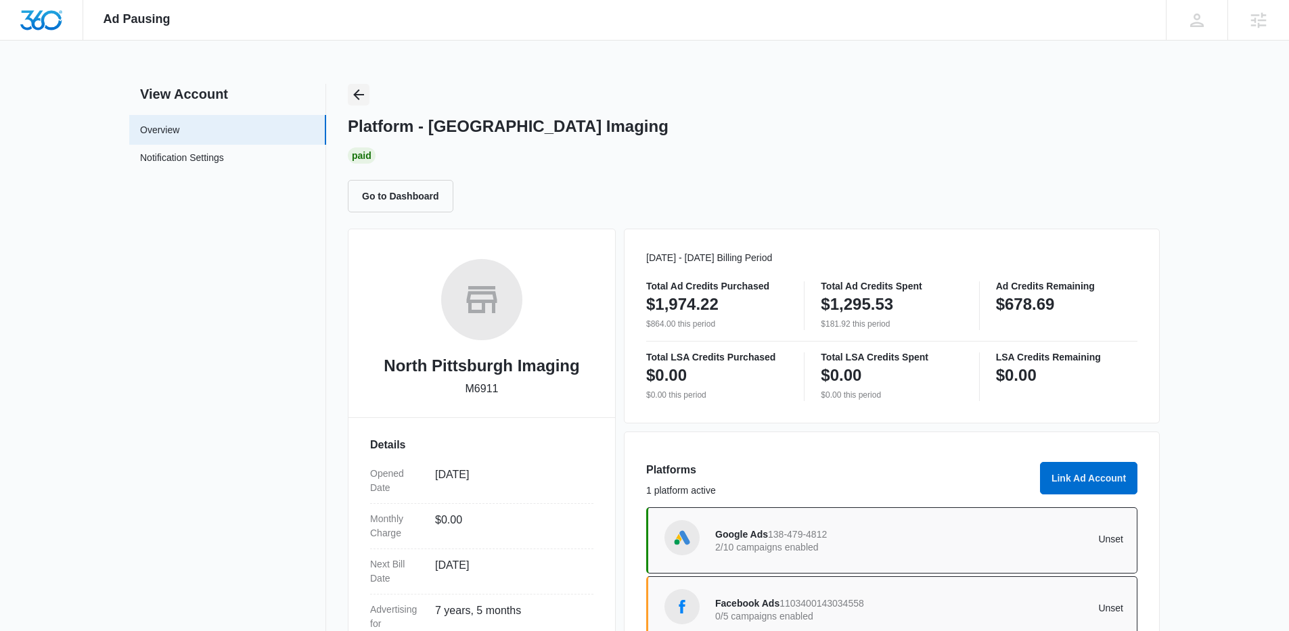
click at [361, 91] on icon "Back" at bounding box center [358, 95] width 16 height 16
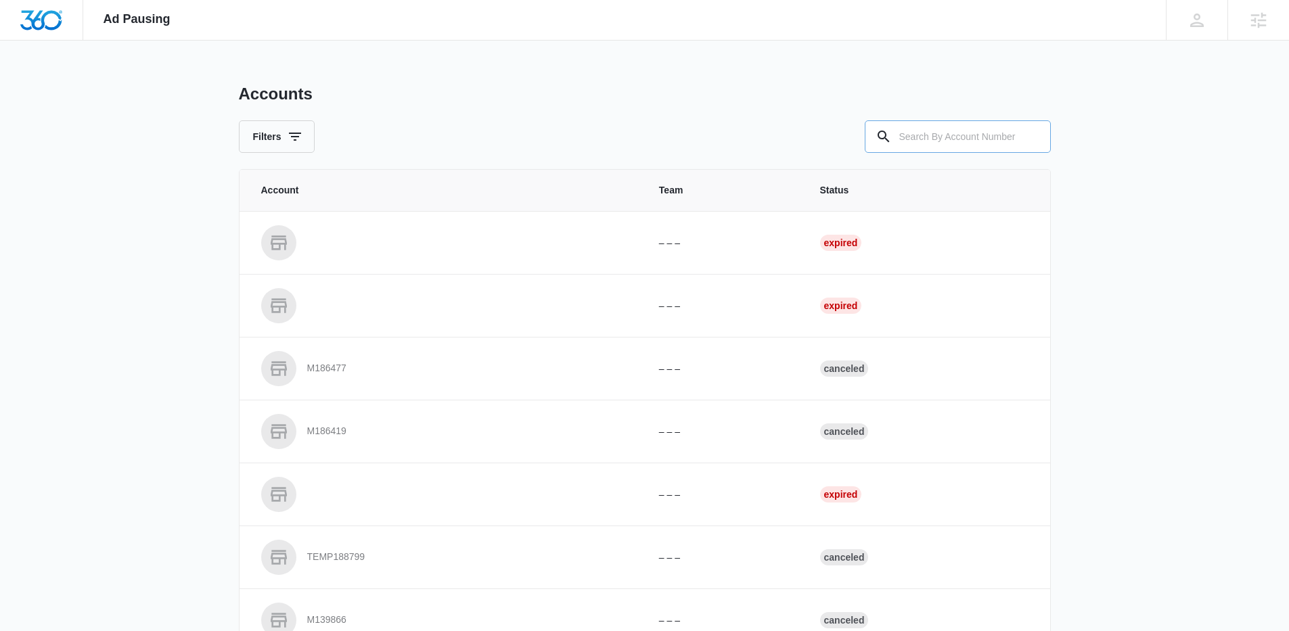
click at [1000, 142] on input "text" at bounding box center [958, 136] width 186 height 32
paste input "M15368"
type input "M15368"
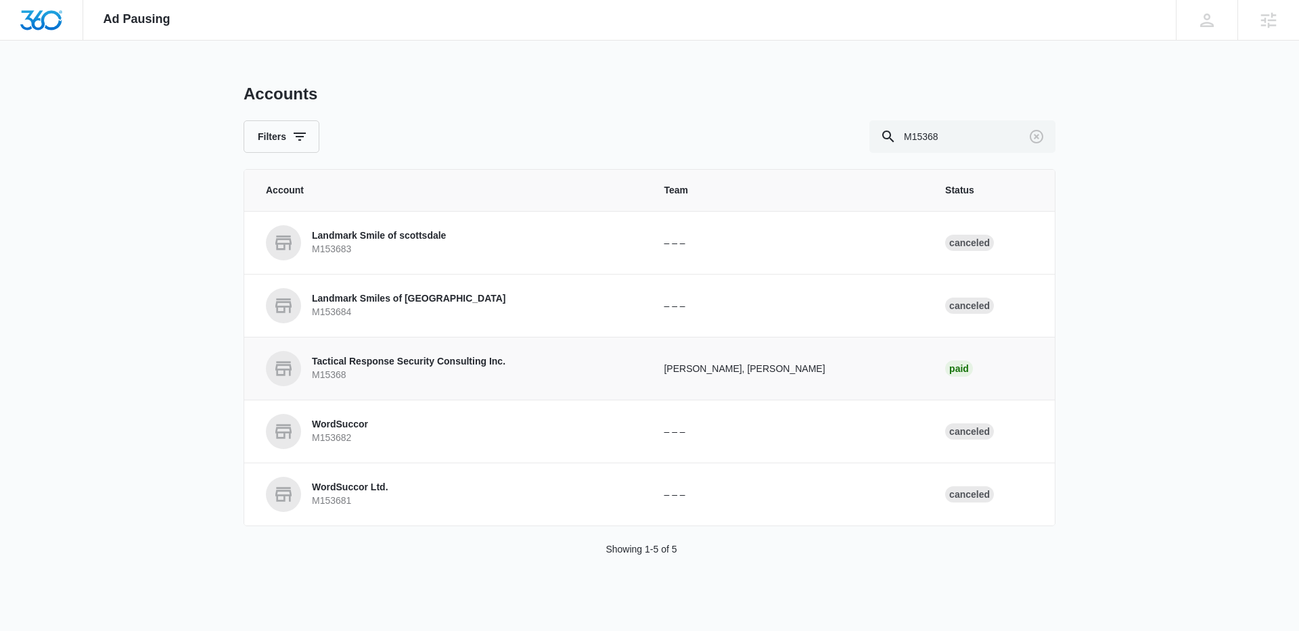
click at [403, 370] on p "M15368" at bounding box center [408, 376] width 193 height 14
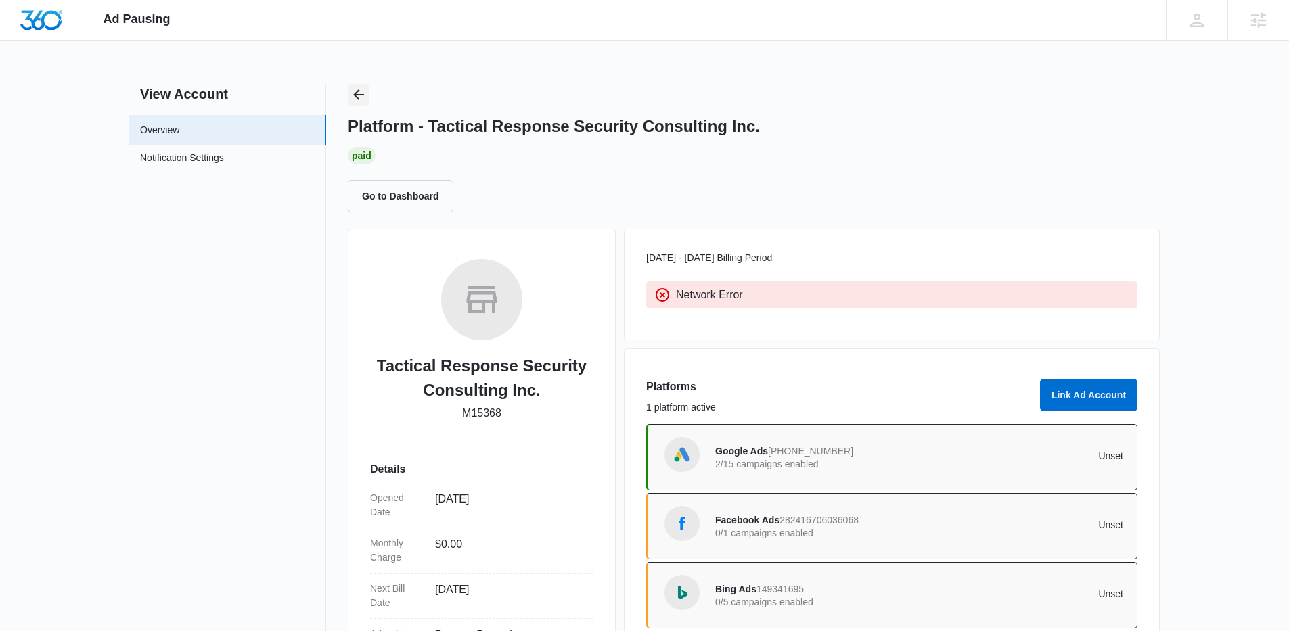
click at [358, 92] on icon "Back" at bounding box center [358, 95] width 16 height 16
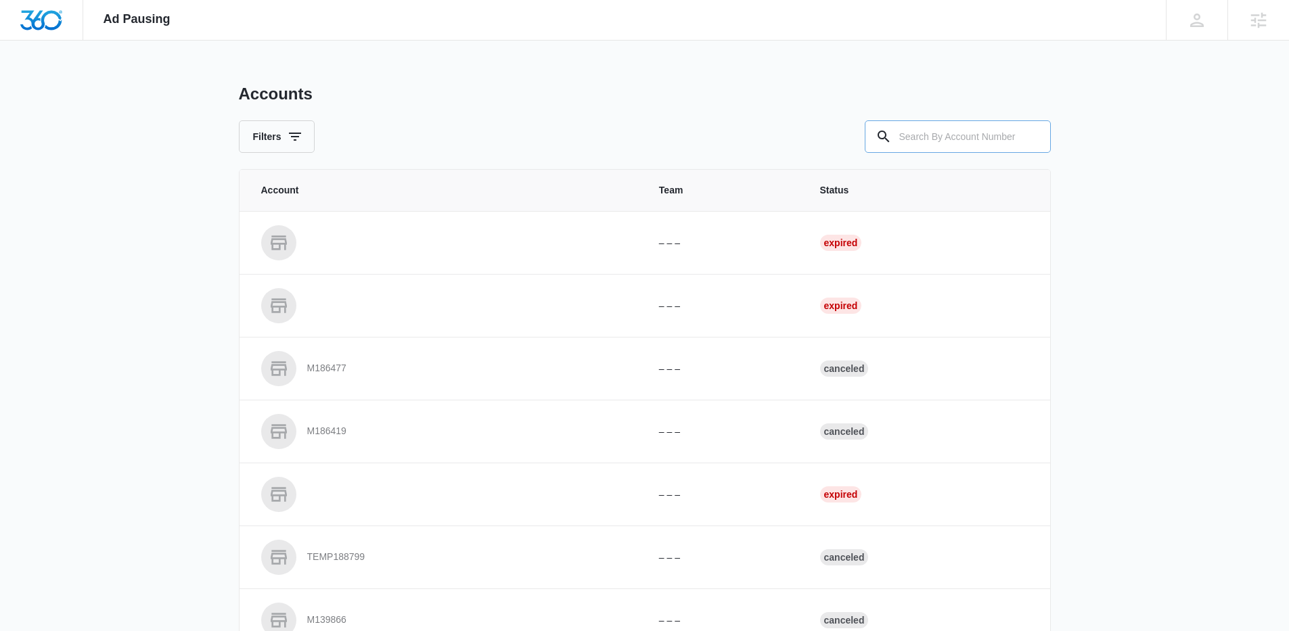
drag, startPoint x: 897, startPoint y: 142, endPoint x: 907, endPoint y: 142, distance: 9.5
click at [902, 143] on input "text" at bounding box center [958, 136] width 186 height 32
paste input "M12427"
type input "M12427"
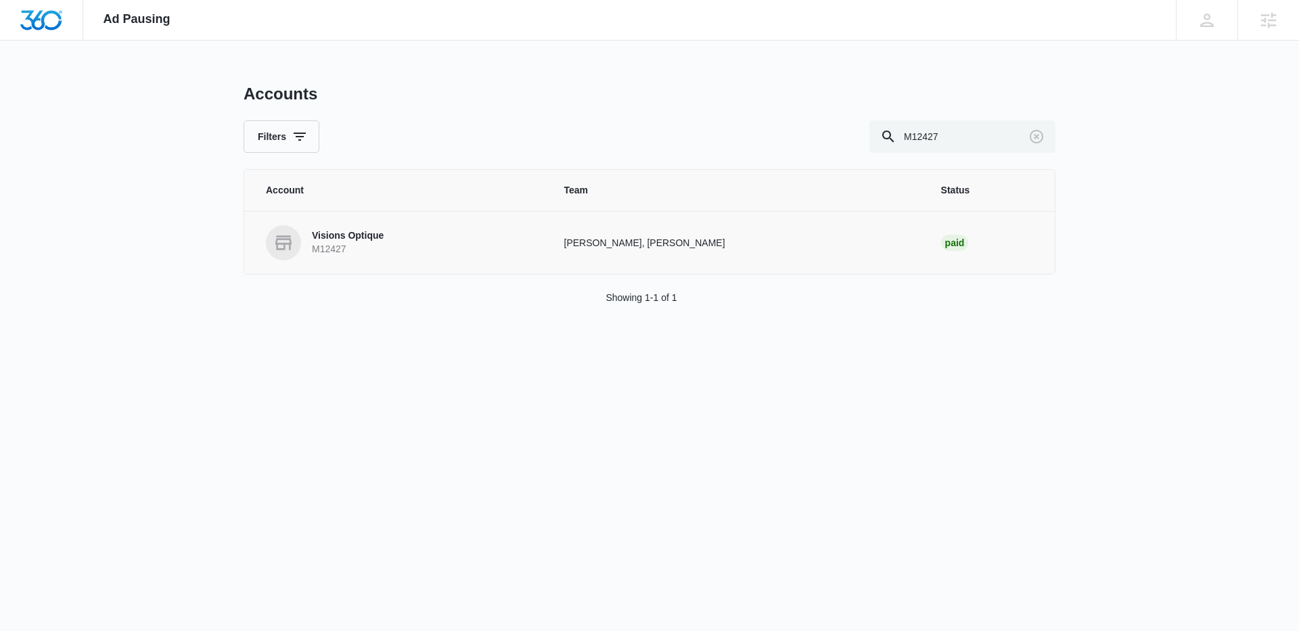
click at [377, 237] on p "Visions Optique" at bounding box center [348, 236] width 72 height 14
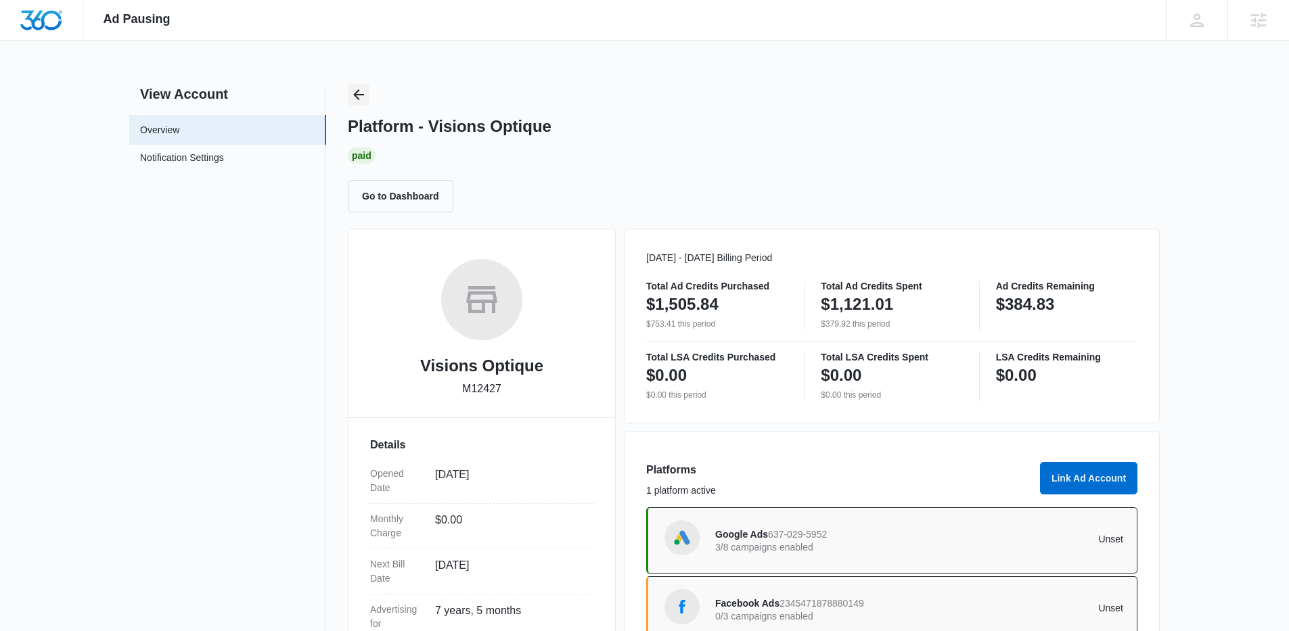
click at [364, 89] on icon "Back" at bounding box center [358, 95] width 16 height 16
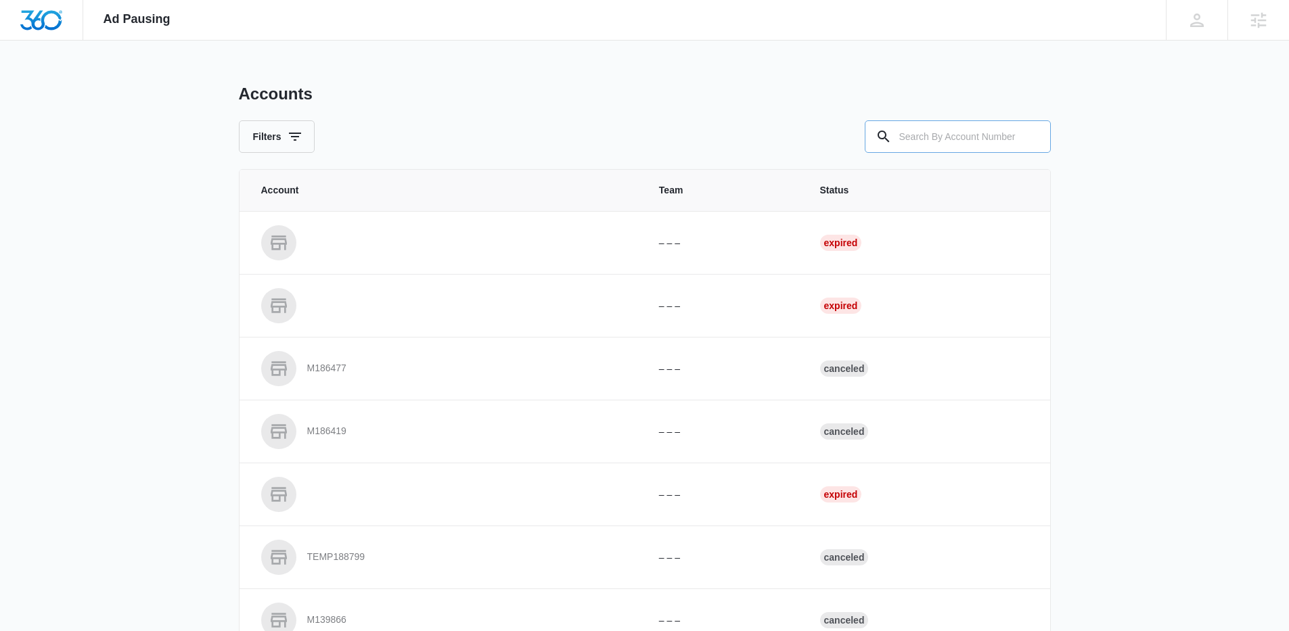
drag, startPoint x: 941, startPoint y: 138, endPoint x: 882, endPoint y: 137, distance: 58.9
click at [927, 137] on input "text" at bounding box center [958, 136] width 186 height 32
paste input "M32762"
type input "M32762"
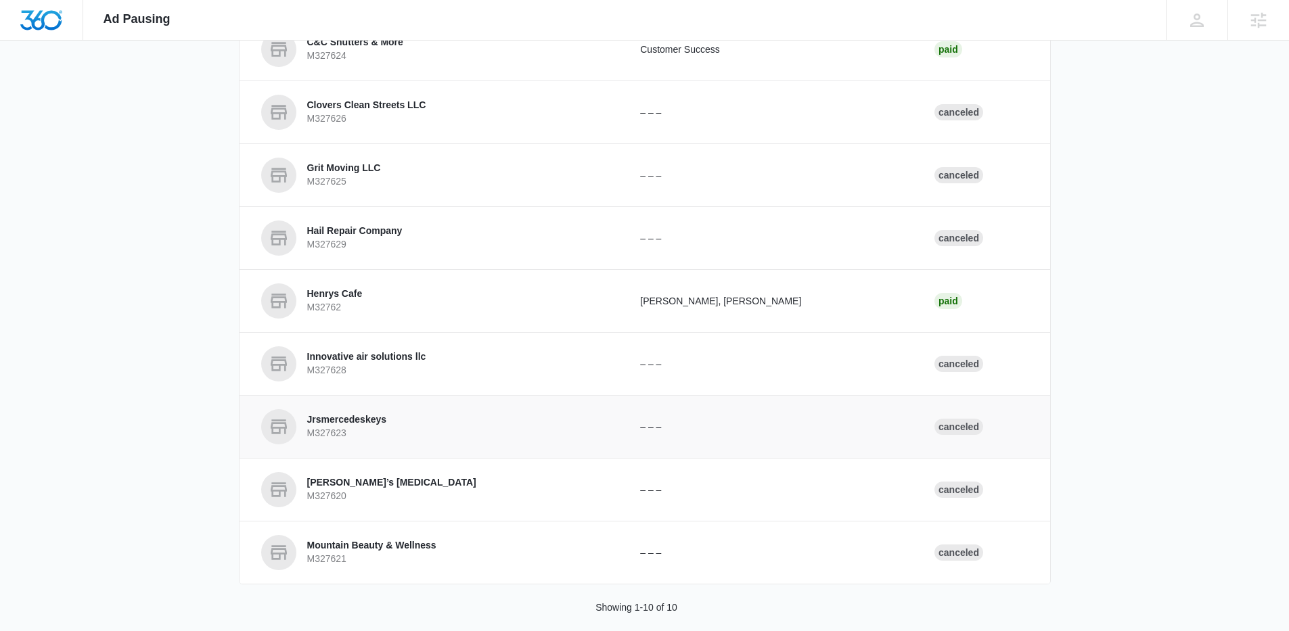
scroll to position [262, 0]
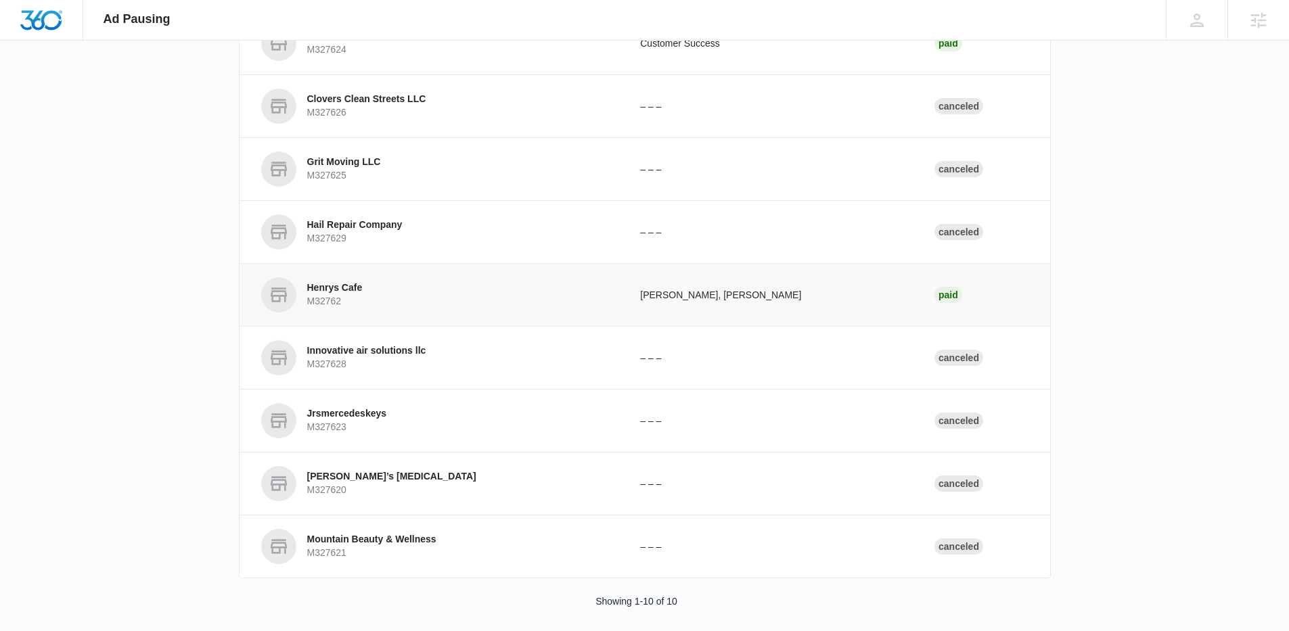
click at [347, 278] on link "Henrys Cafe M32762" at bounding box center [434, 294] width 347 height 35
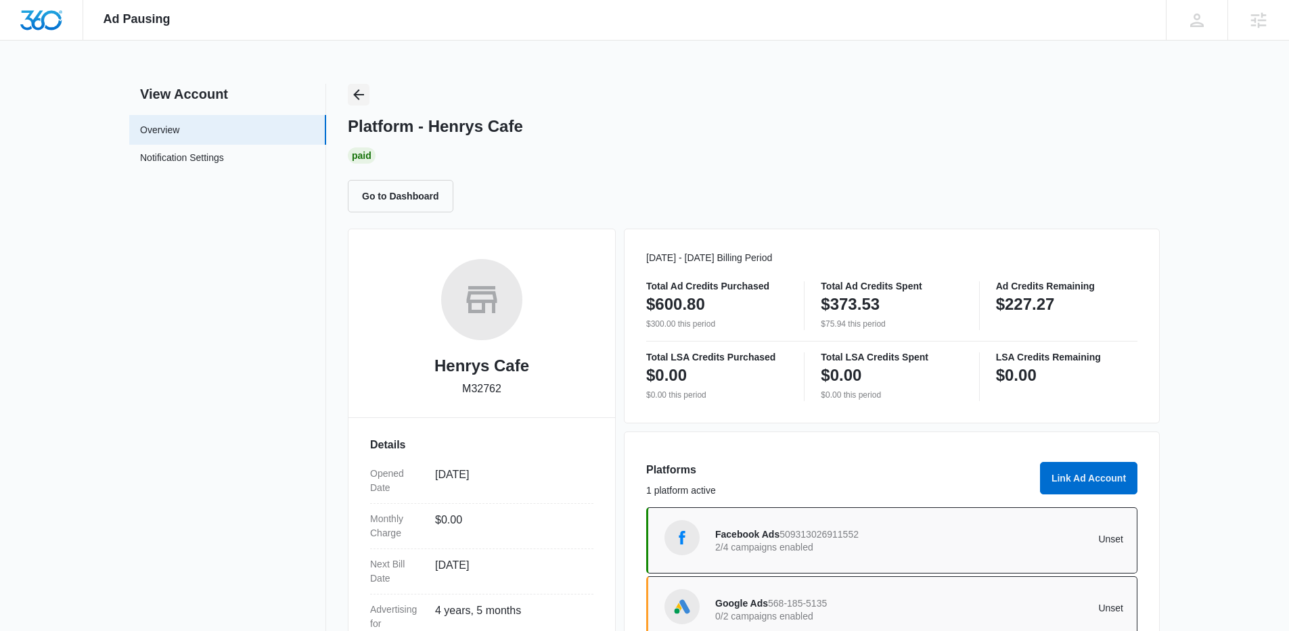
click at [367, 94] on button "Back" at bounding box center [359, 95] width 22 height 22
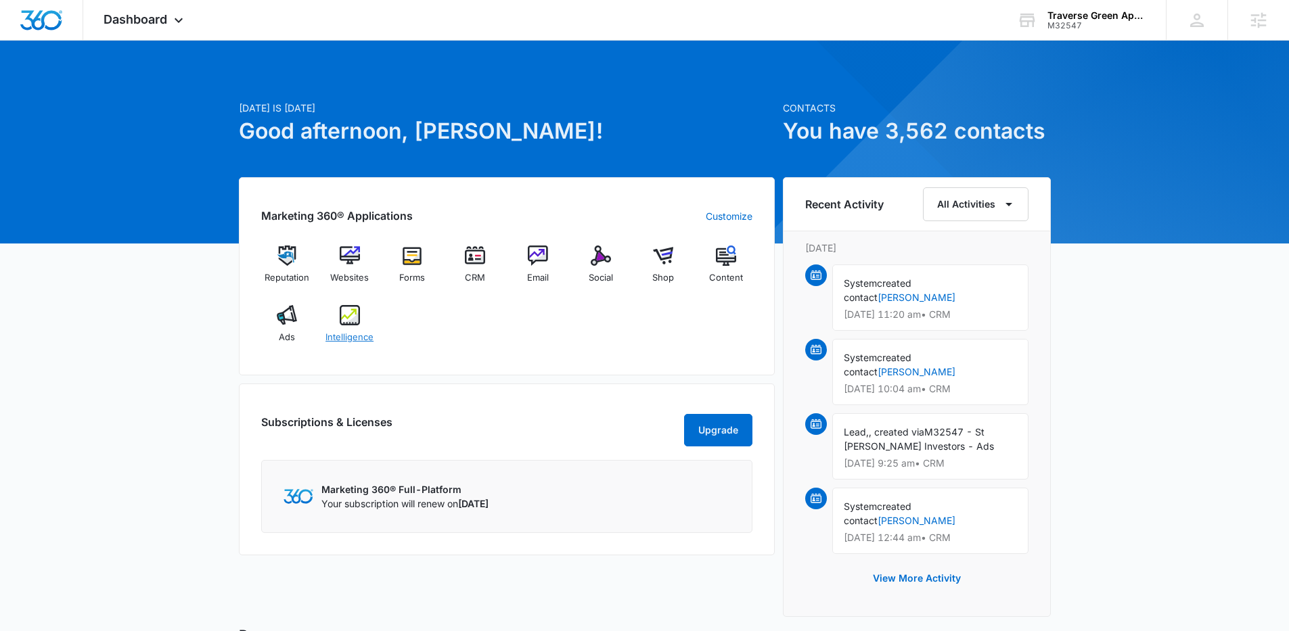
click at [359, 323] on img at bounding box center [350, 315] width 20 height 20
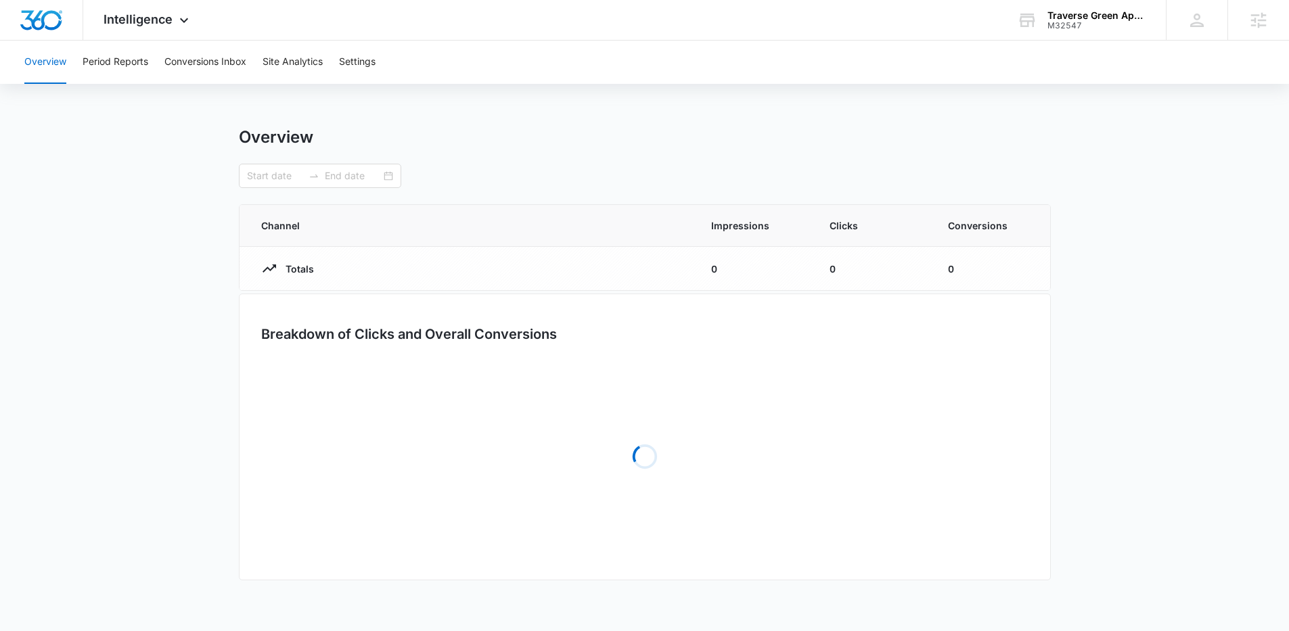
type input "09/12/2025"
type input "10/12/2025"
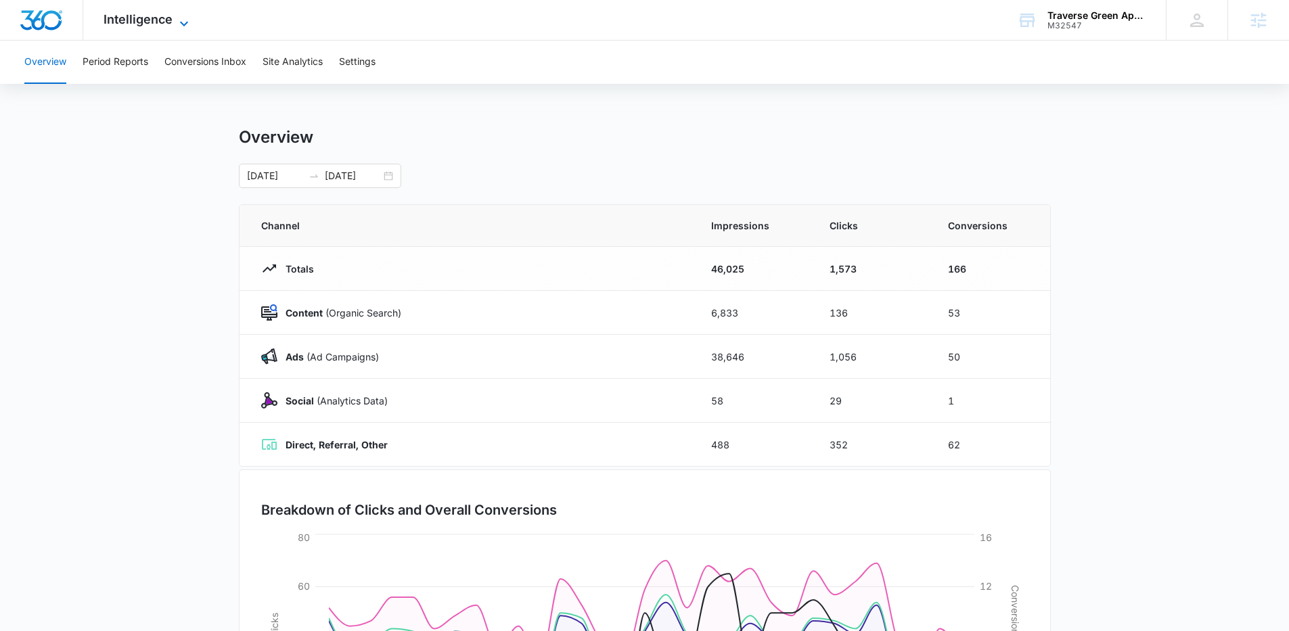
click at [185, 24] on icon at bounding box center [184, 24] width 16 height 16
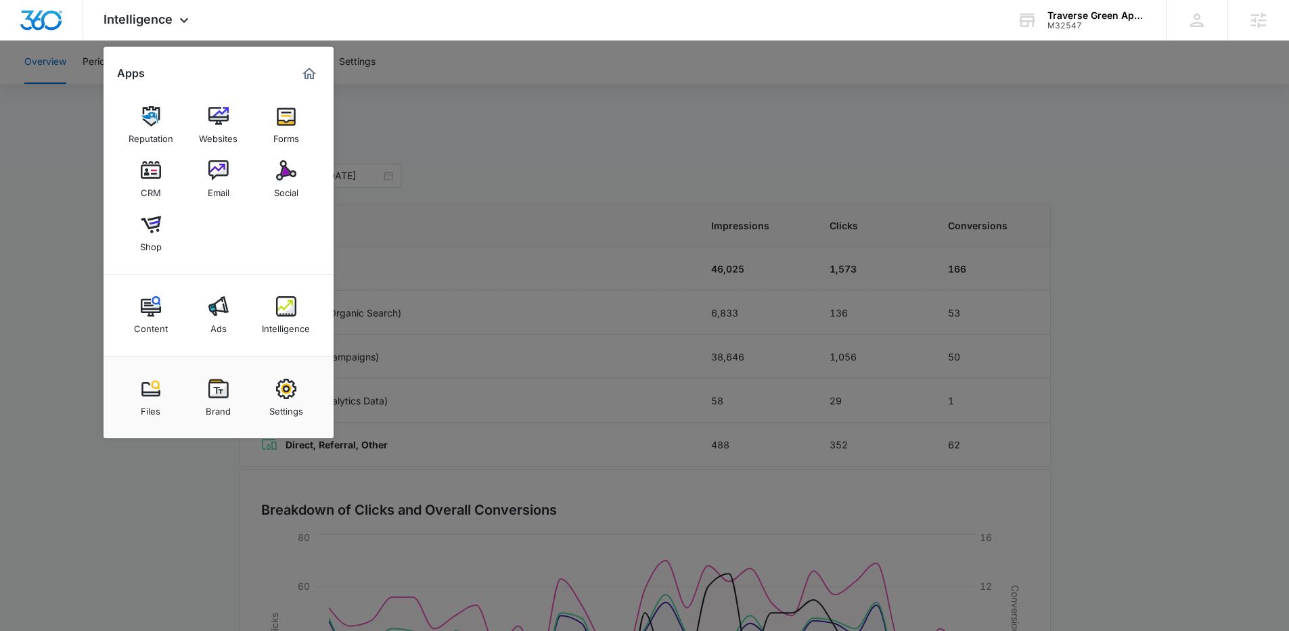
click at [219, 330] on div "Ads" at bounding box center [218, 326] width 16 height 18
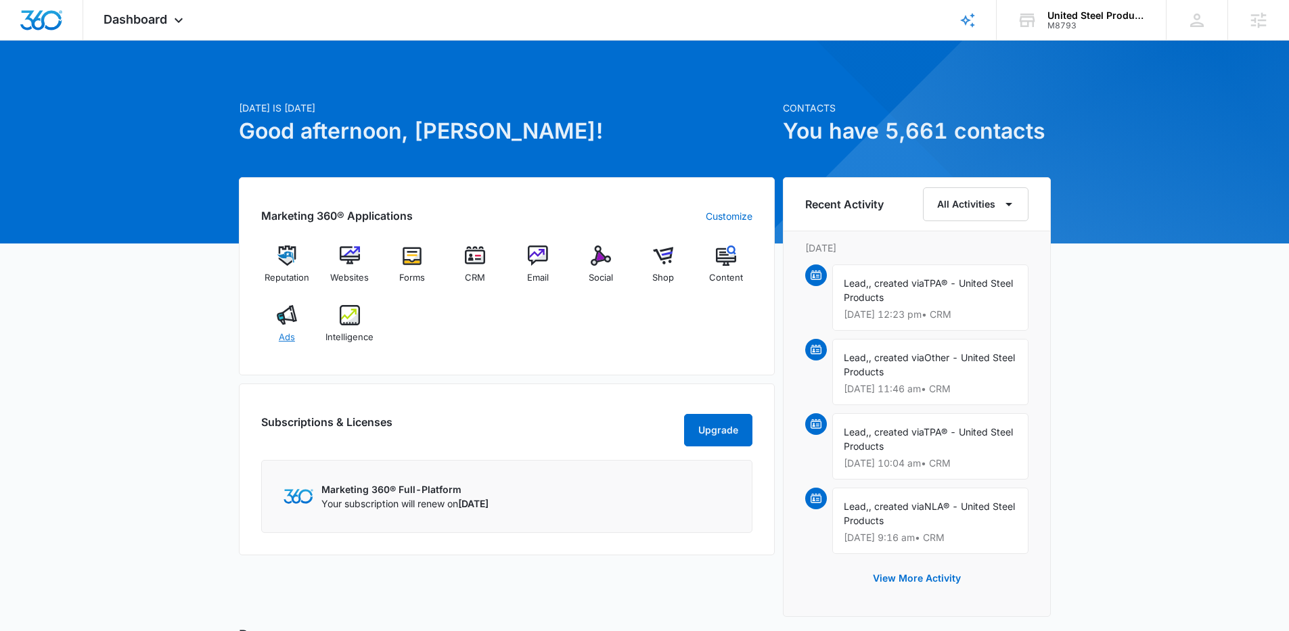
click at [292, 323] on img at bounding box center [287, 315] width 20 height 20
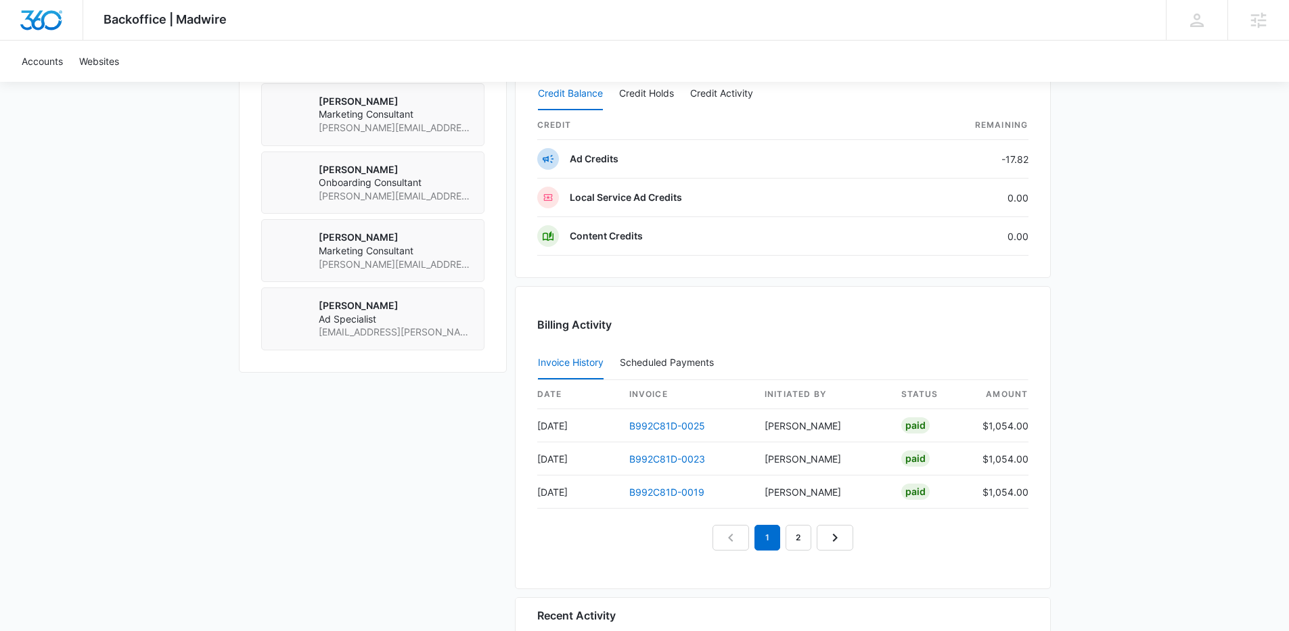
scroll to position [1151, 0]
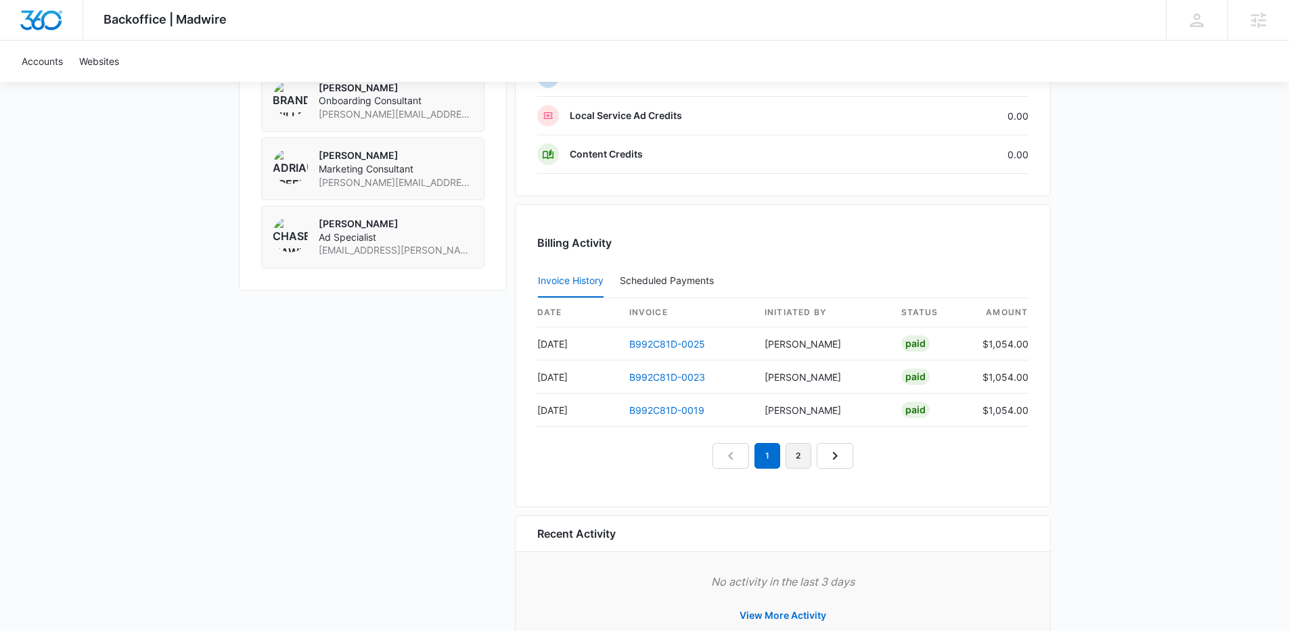
click at [804, 462] on link "2" at bounding box center [798, 456] width 26 height 26
click at [756, 459] on link "1" at bounding box center [752, 456] width 26 height 26
click at [712, 456] on nav "1 2 3" at bounding box center [783, 456] width 172 height 26
click at [736, 457] on nav "1 2 3" at bounding box center [783, 456] width 172 height 26
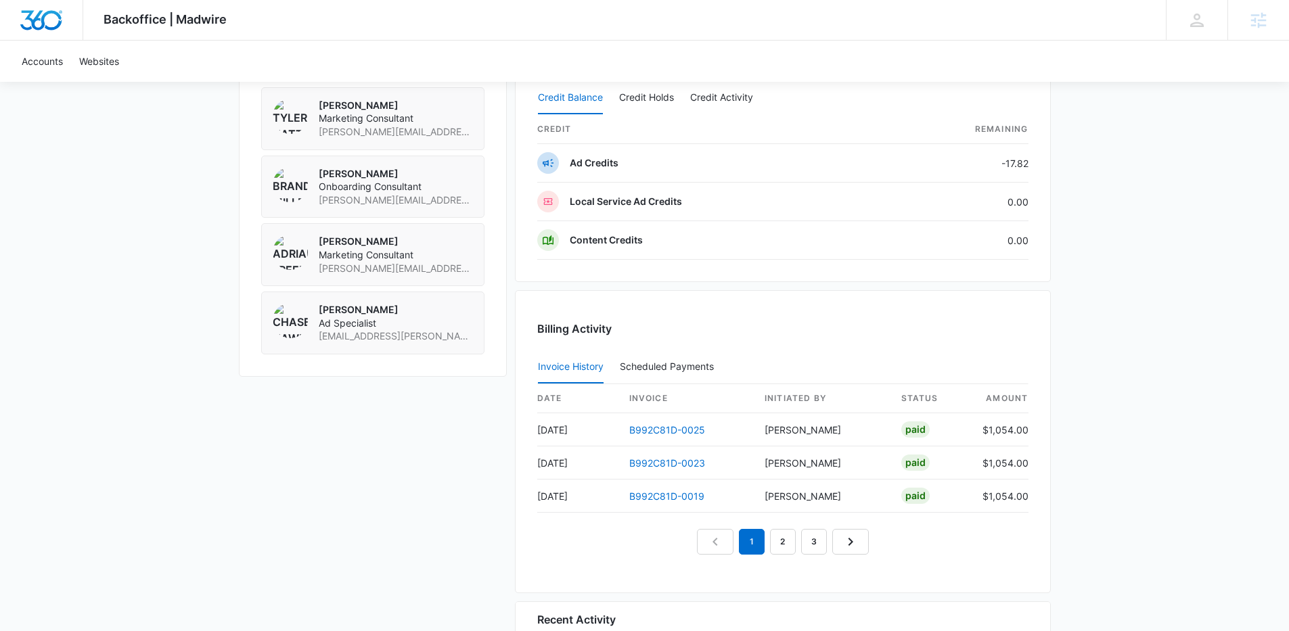
scroll to position [1018, 0]
